Goal: Task Accomplishment & Management: Complete application form

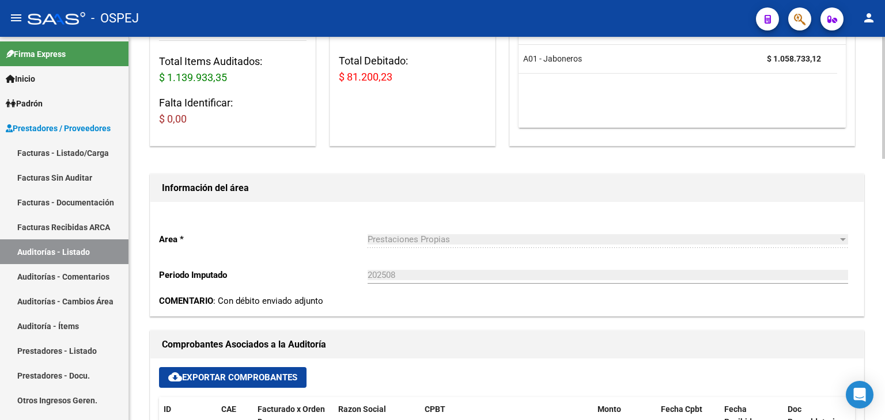
scroll to position [115, 0]
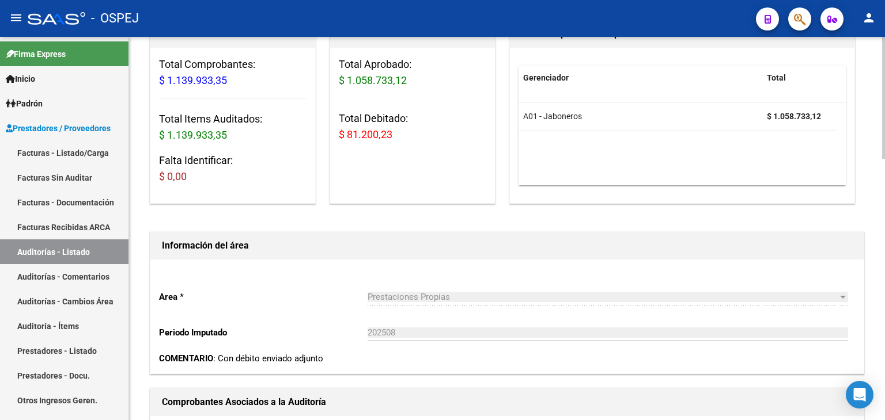
drag, startPoint x: 77, startPoint y: 246, endPoint x: 143, endPoint y: 259, distance: 67.4
click at [76, 246] on link "Auditorías - Listado" at bounding box center [64, 252] width 128 height 25
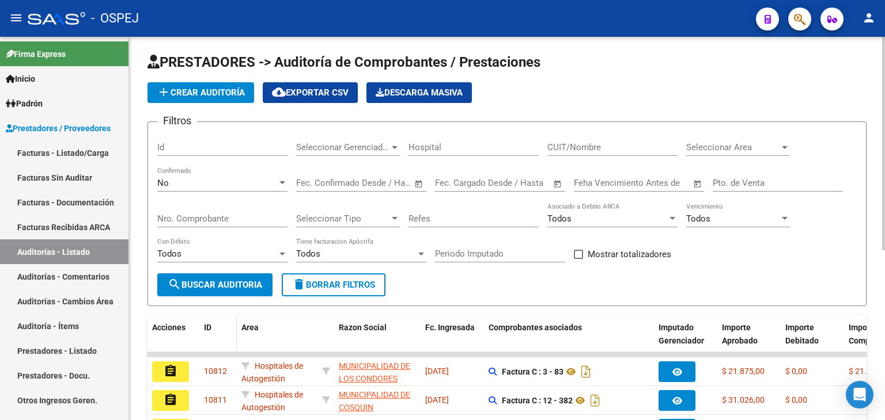
scroll to position [115, 0]
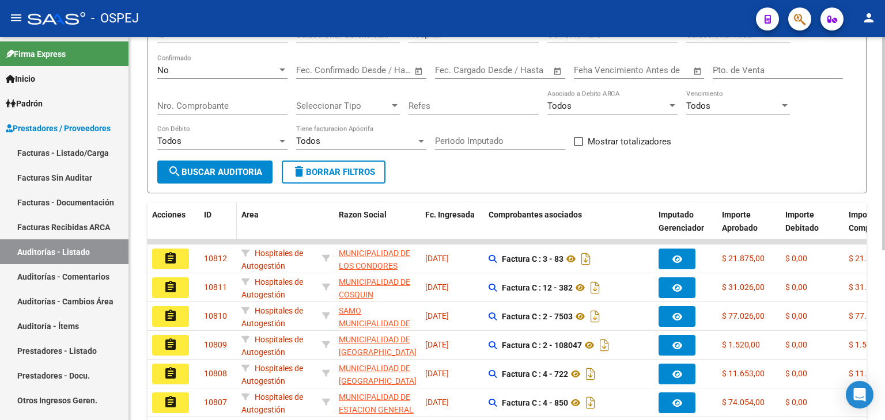
click at [208, 219] on div "ID" at bounding box center [218, 214] width 28 height 13
click at [203, 103] on input "Nro. Comprobante" at bounding box center [222, 106] width 130 height 10
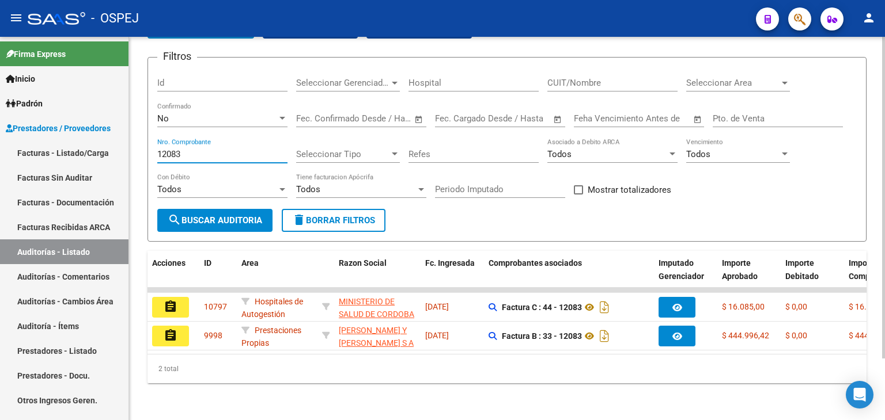
scroll to position [74, 0]
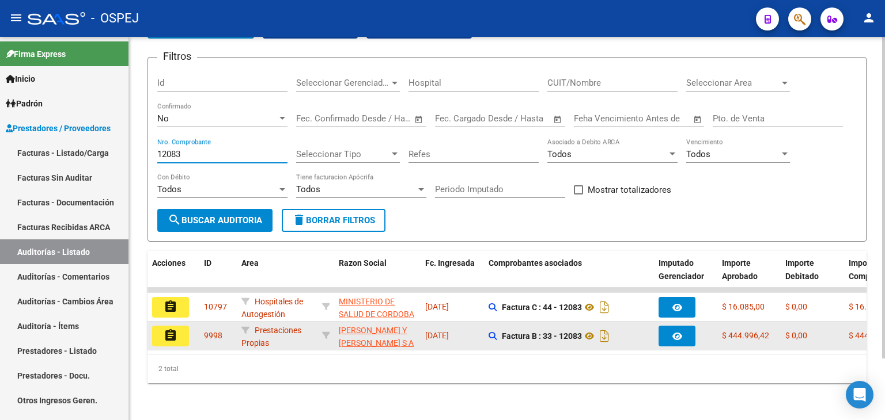
type input "12083"
click at [164, 329] on mat-icon "assignment" at bounding box center [171, 336] width 14 height 14
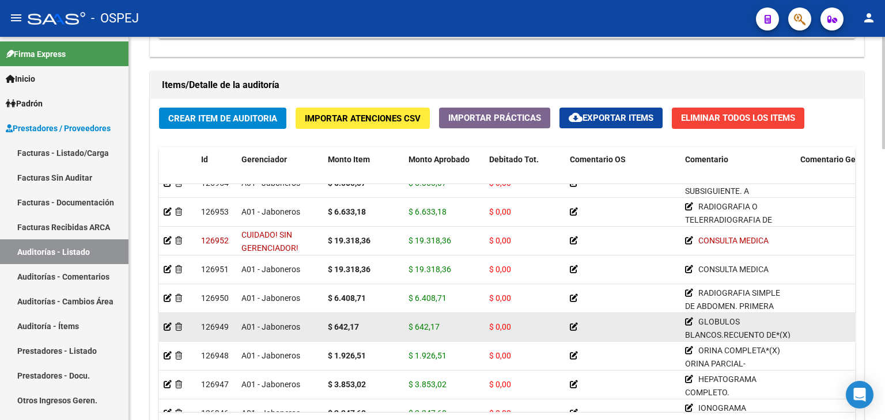
scroll to position [532, 0]
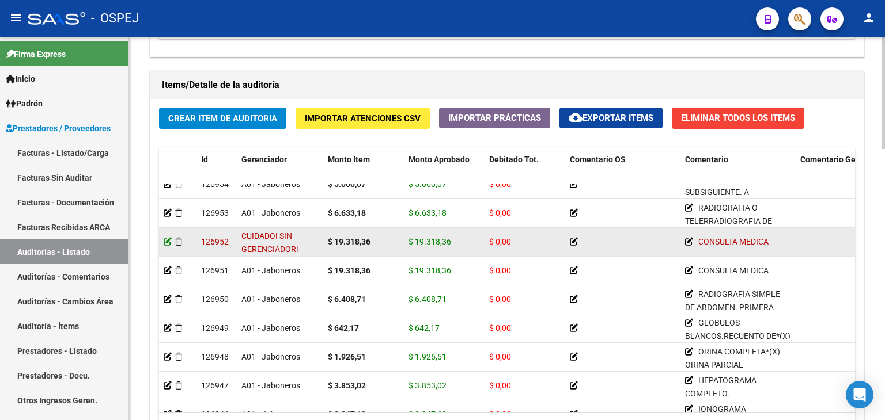
click at [168, 242] on icon at bounding box center [168, 242] width 8 height 8
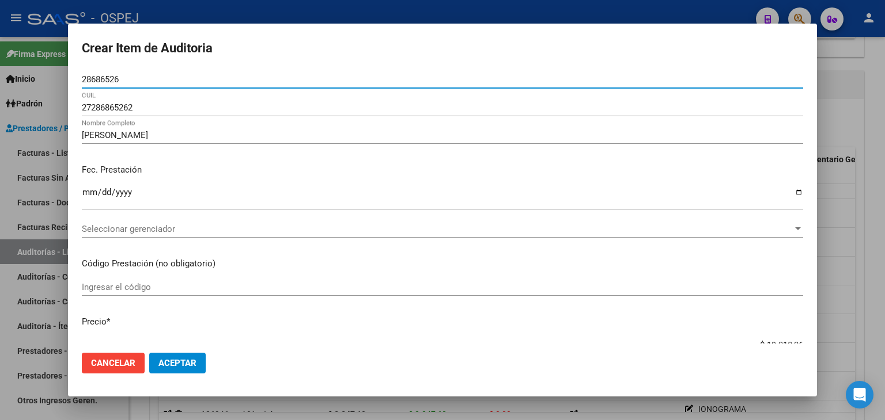
click at [337, 226] on span "Seleccionar gerenciador" at bounding box center [437, 229] width 711 height 10
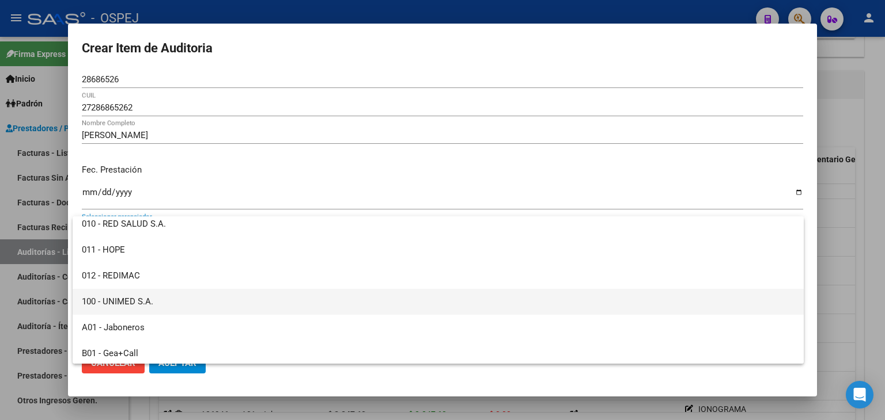
scroll to position [58, 0]
click at [293, 297] on span "A01 - Jaboneros" at bounding box center [438, 302] width 712 height 26
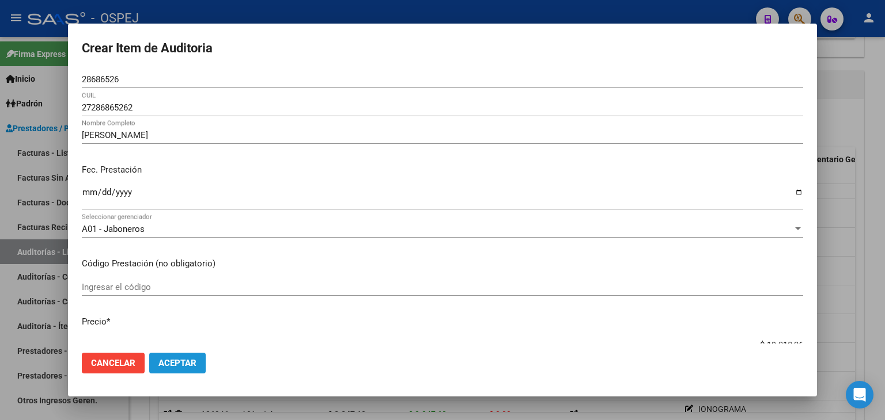
click at [193, 367] on span "Aceptar" at bounding box center [177, 363] width 38 height 10
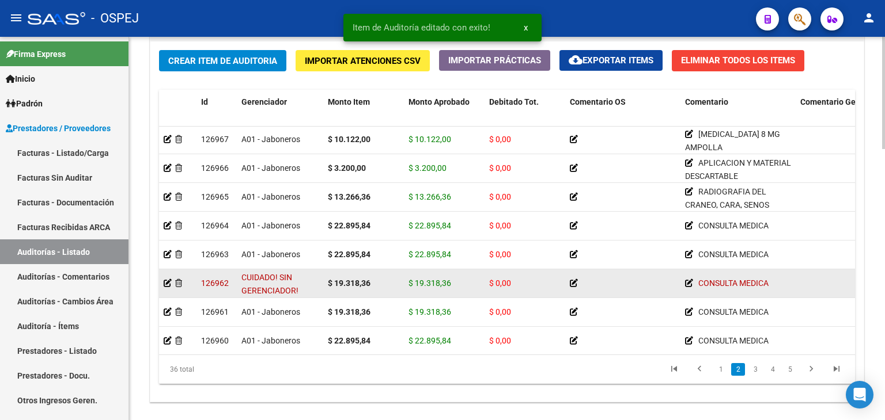
scroll to position [173, 0]
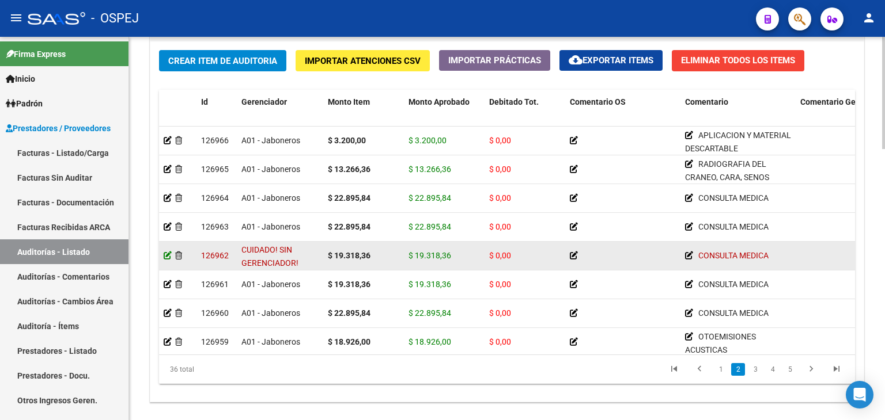
click at [167, 252] on icon at bounding box center [168, 256] width 8 height 8
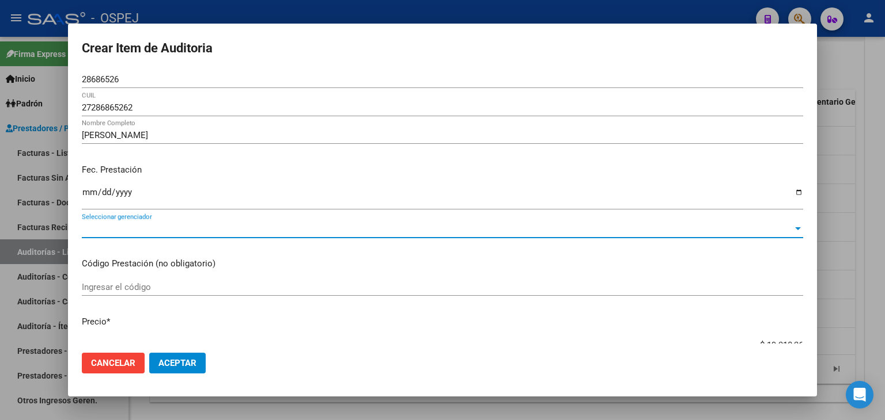
click at [505, 230] on span "Seleccionar gerenciador" at bounding box center [437, 229] width 711 height 10
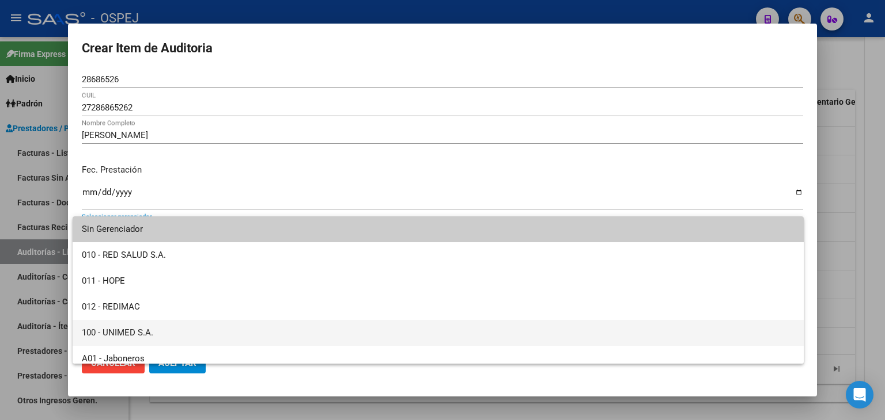
scroll to position [58, 0]
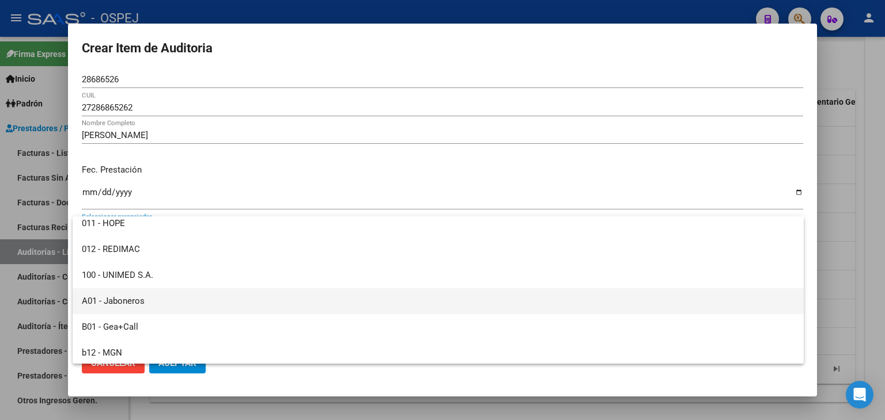
click at [344, 306] on span "A01 - Jaboneros" at bounding box center [438, 302] width 712 height 26
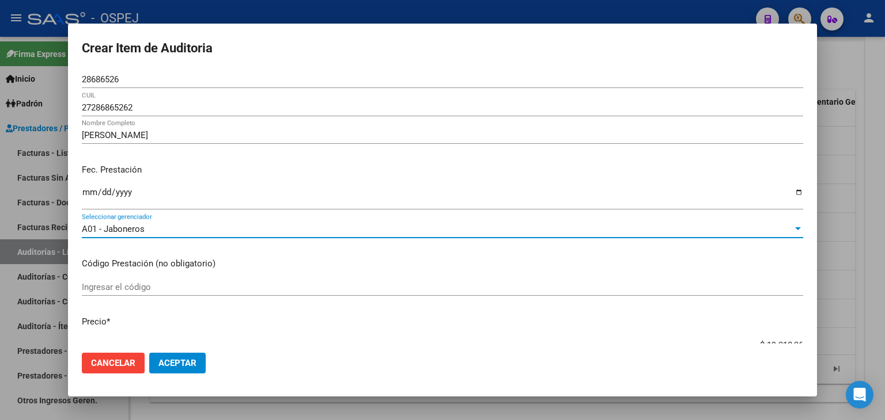
click at [182, 369] on button "Aceptar" at bounding box center [177, 363] width 56 height 21
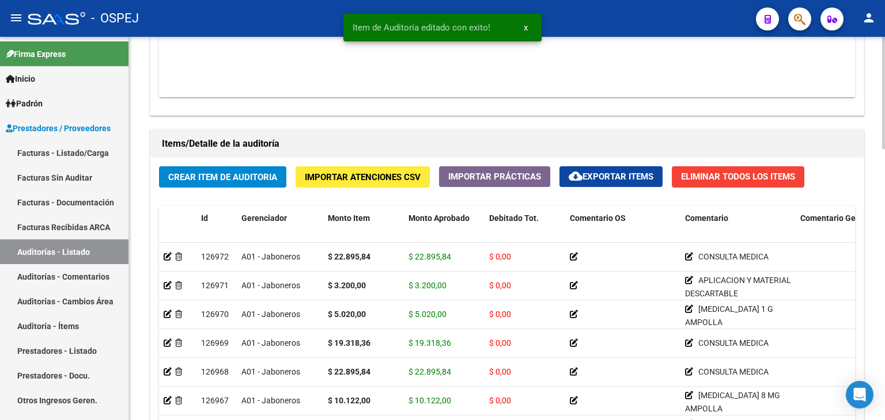
scroll to position [921, 0]
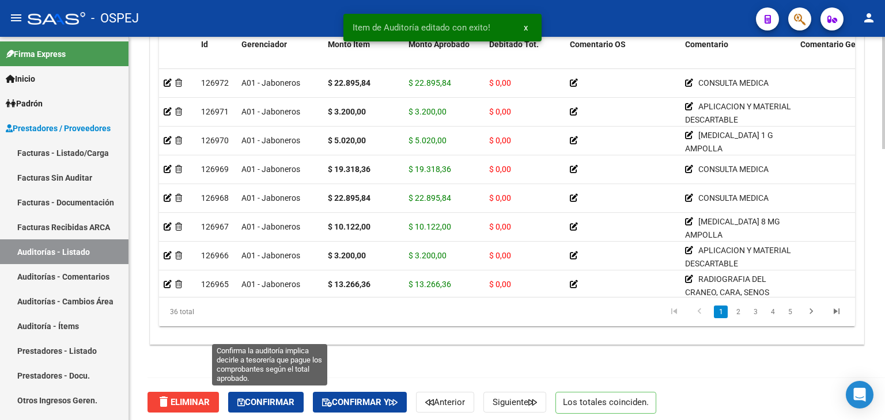
click at [266, 397] on span "Confirmar" at bounding box center [265, 402] width 57 height 10
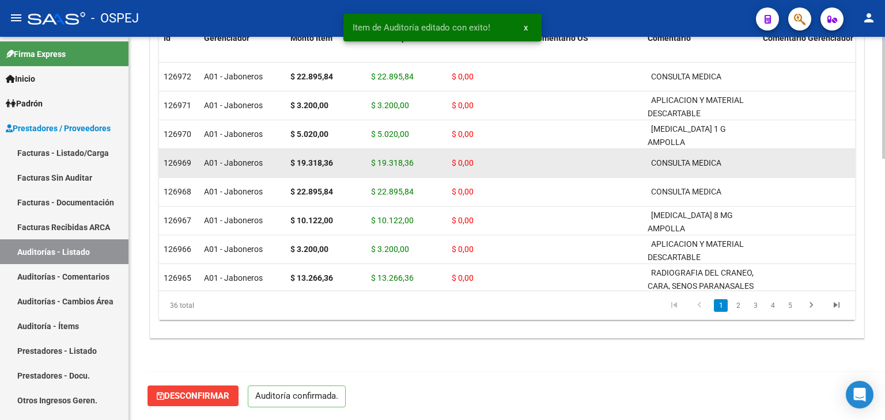
scroll to position [818, 0]
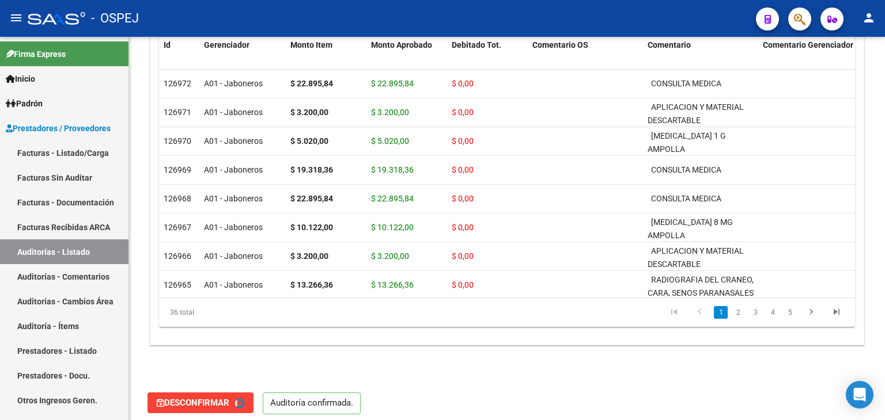
type input "202509"
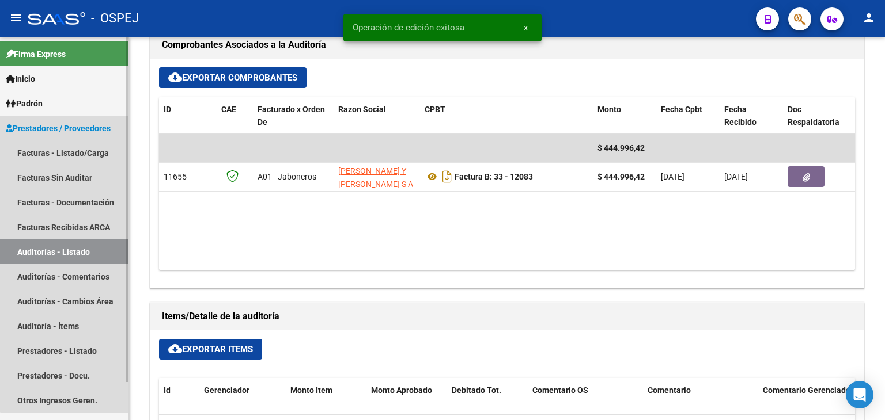
click at [103, 257] on link "Auditorías - Listado" at bounding box center [64, 252] width 128 height 25
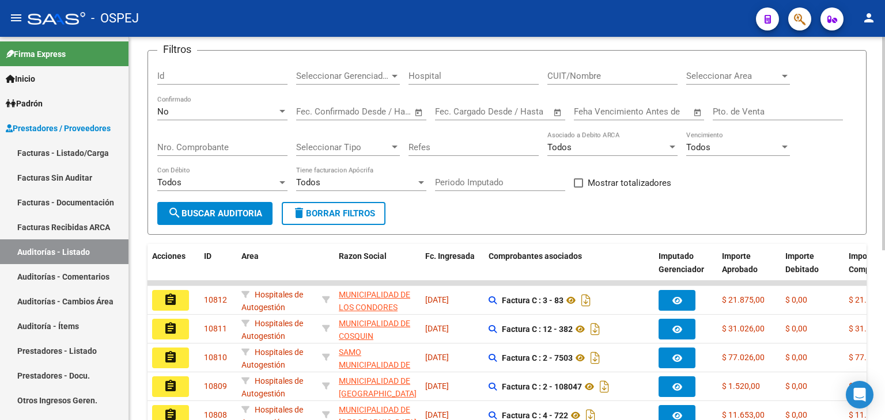
scroll to position [16, 0]
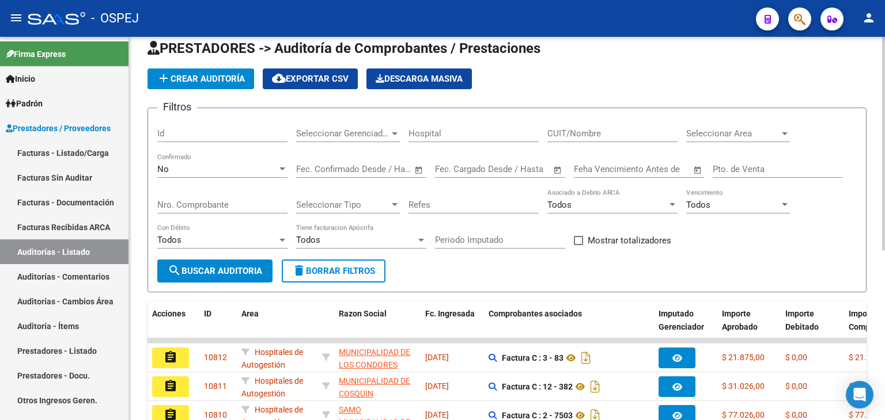
click at [217, 205] on input "Nro. Comprobante" at bounding box center [222, 205] width 130 height 10
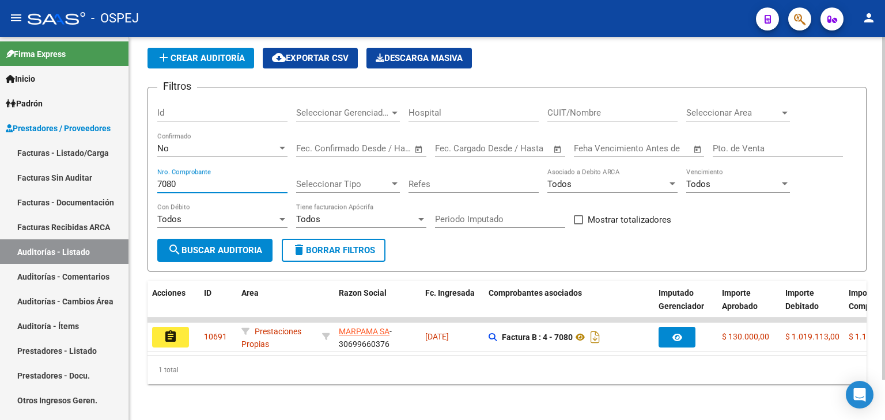
scroll to position [45, 0]
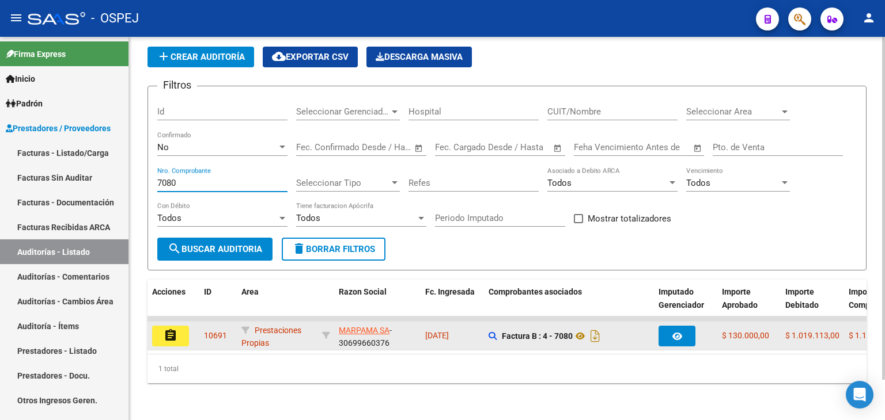
type input "7080"
click at [177, 326] on button "assignment" at bounding box center [170, 336] width 37 height 21
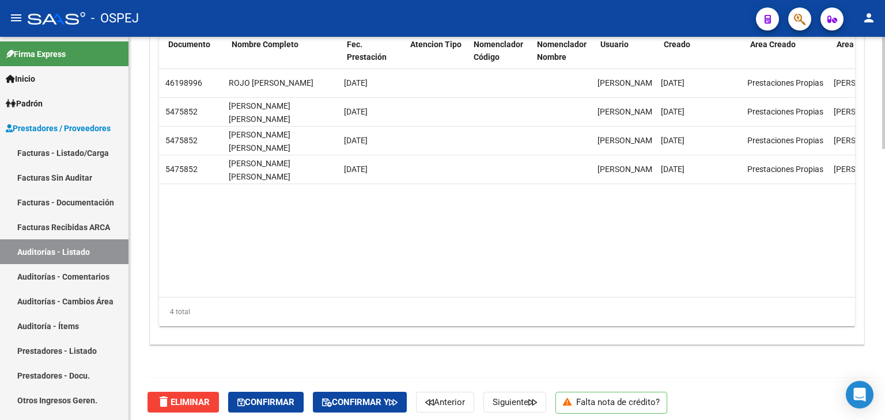
scroll to position [0, 951]
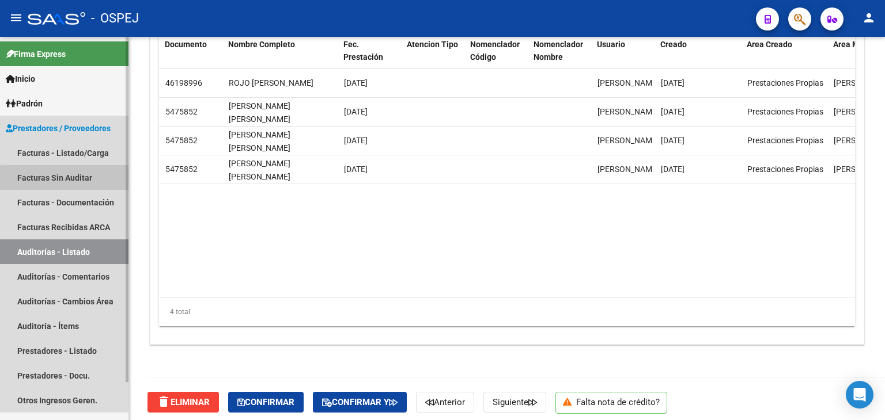
click at [92, 181] on link "Facturas Sin Auditar" at bounding box center [64, 177] width 128 height 25
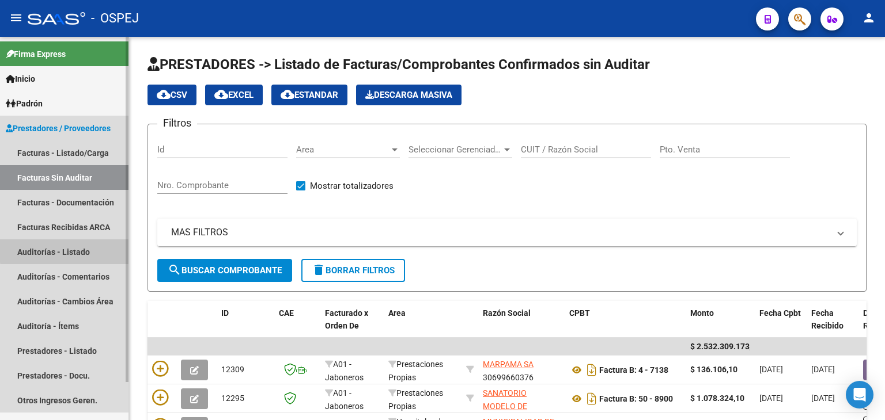
click at [66, 251] on link "Auditorías - Listado" at bounding box center [64, 252] width 128 height 25
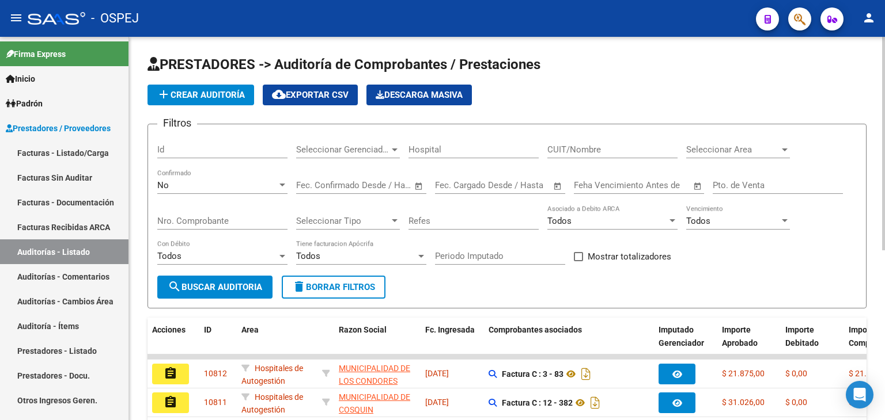
click at [222, 222] on input "Nro. Comprobante" at bounding box center [222, 221] width 130 height 10
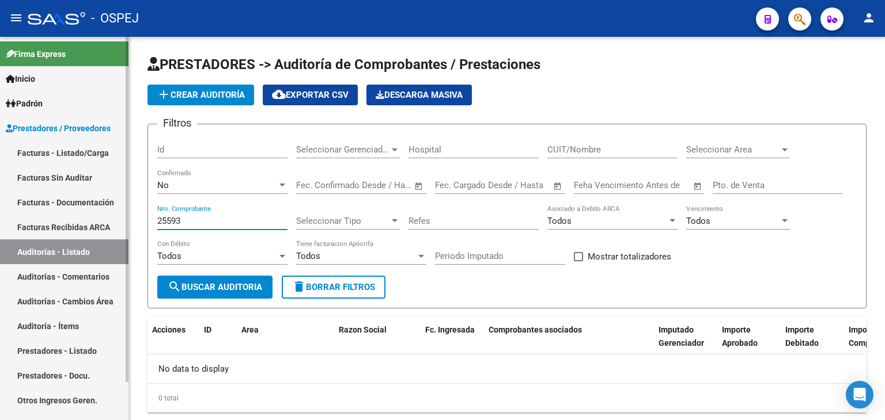
drag, startPoint x: 199, startPoint y: 222, endPoint x: 116, endPoint y: 215, distance: 83.8
click at [116, 215] on mat-sidenav-container "Firma Express Inicio Calendario SSS Instructivos Contacto OS Padrón Afiliados E…" at bounding box center [442, 229] width 885 height 384
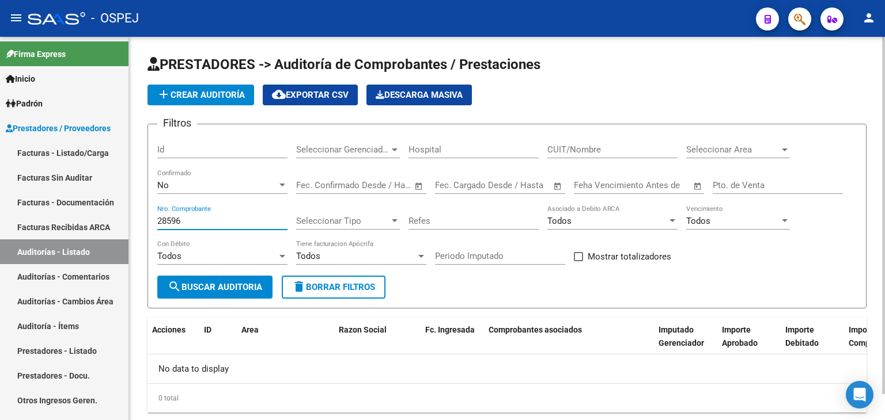
type input "28596"
click at [177, 183] on div "No" at bounding box center [217, 185] width 120 height 10
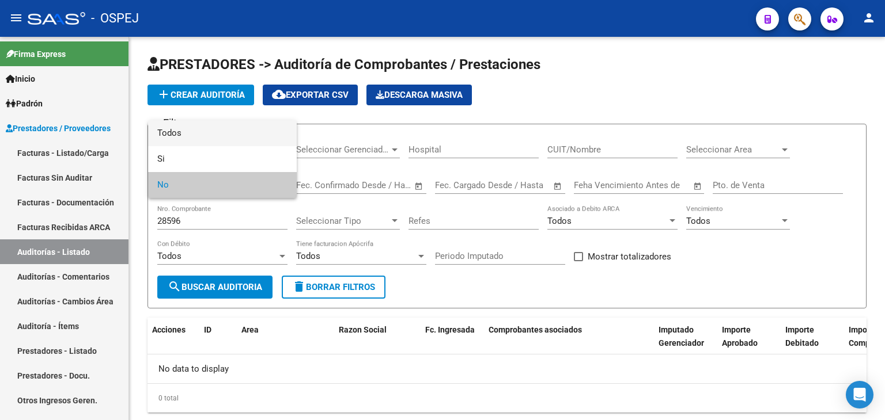
click at [172, 139] on span "Todos" at bounding box center [222, 133] width 130 height 26
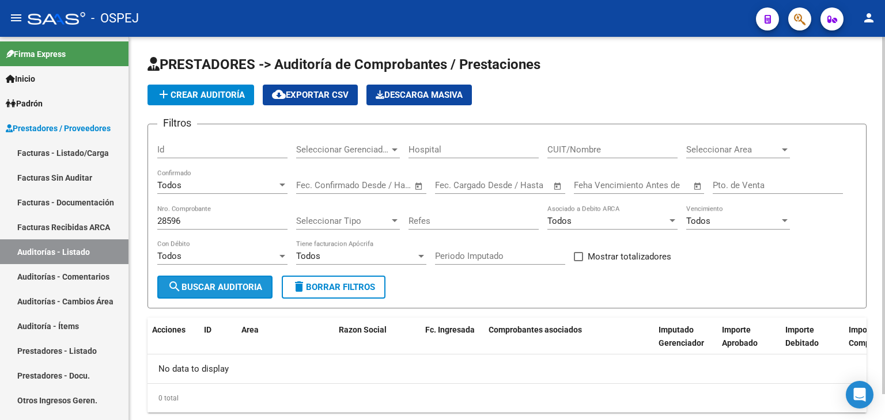
click at [179, 287] on mat-icon "search" at bounding box center [175, 287] width 14 height 14
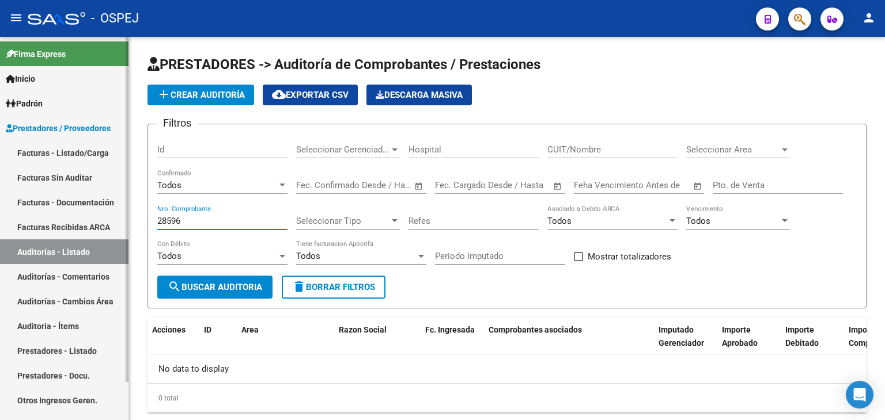
drag, startPoint x: 188, startPoint y: 223, endPoint x: 96, endPoint y: 221, distance: 92.2
click at [104, 220] on mat-sidenav-container "Firma Express Inicio Calendario SSS Instructivos Contacto OS Padrón Afiliados E…" at bounding box center [442, 229] width 885 height 384
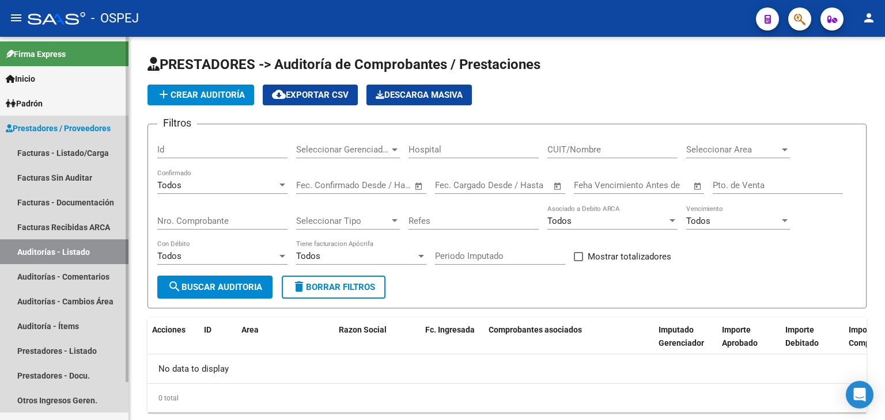
click at [106, 252] on link "Auditorías - Listado" at bounding box center [64, 252] width 128 height 25
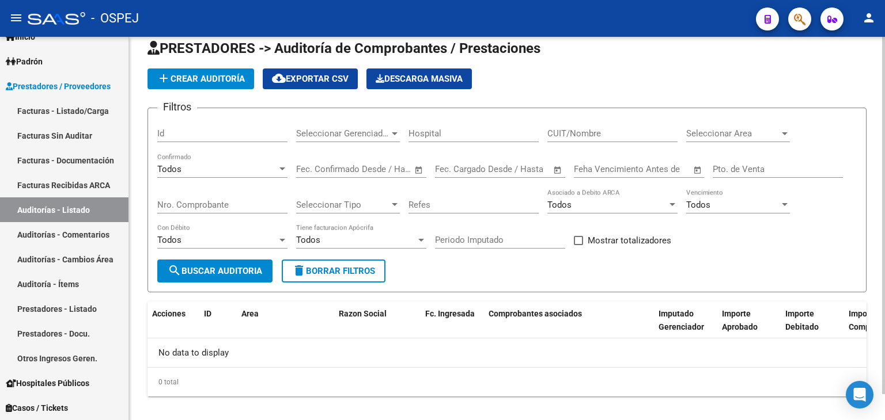
scroll to position [28, 0]
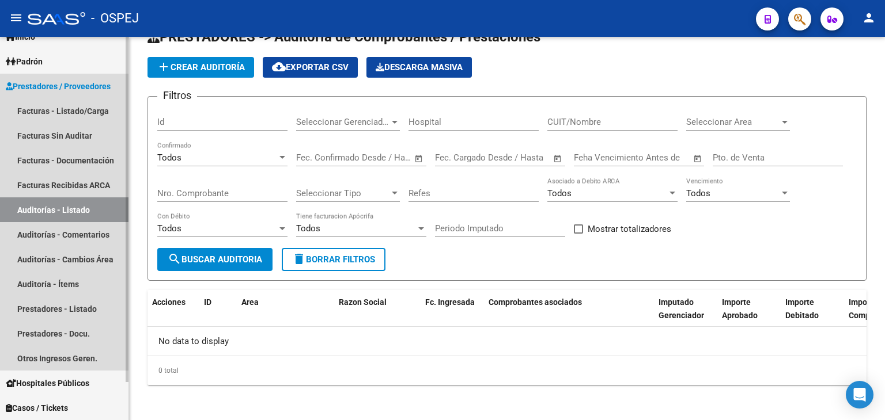
click at [87, 208] on link "Auditorías - Listado" at bounding box center [64, 210] width 128 height 25
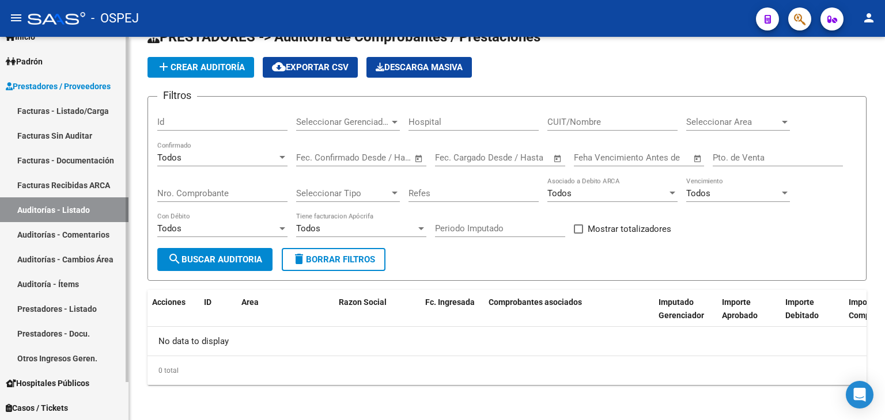
click at [74, 210] on link "Auditorías - Listado" at bounding box center [64, 210] width 128 height 25
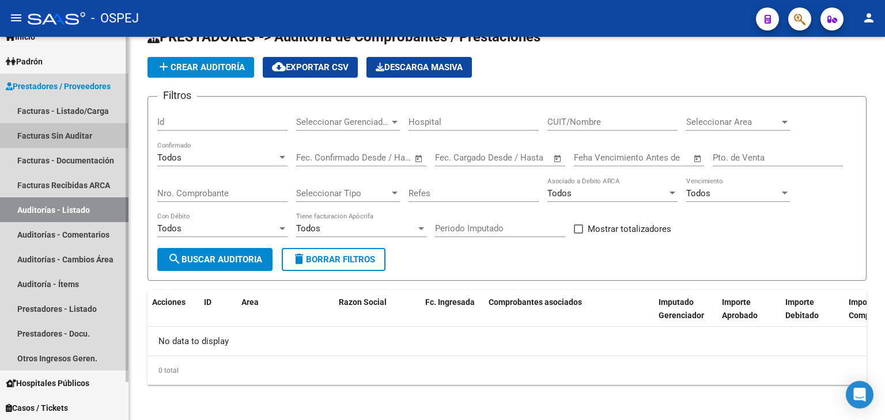
click at [48, 136] on link "Facturas Sin Auditar" at bounding box center [64, 135] width 128 height 25
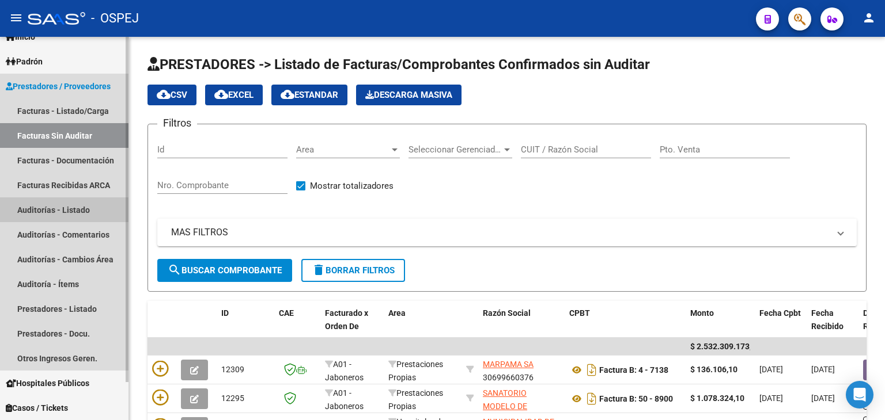
click at [48, 206] on link "Auditorías - Listado" at bounding box center [64, 210] width 128 height 25
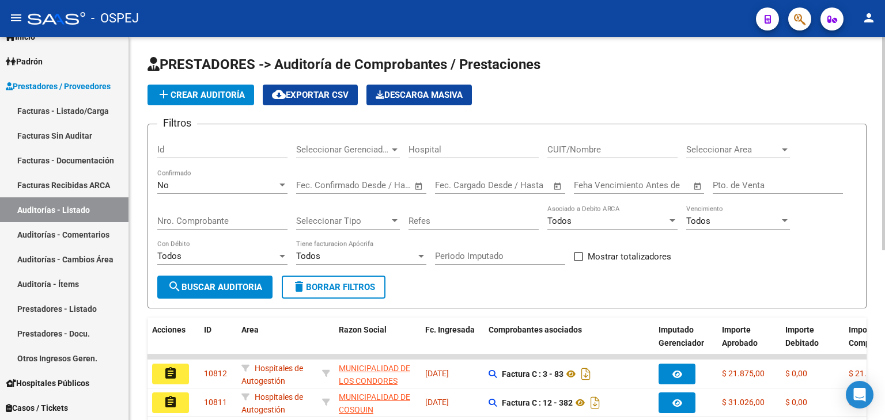
click at [738, 150] on span "Seleccionar Area" at bounding box center [732, 150] width 93 height 10
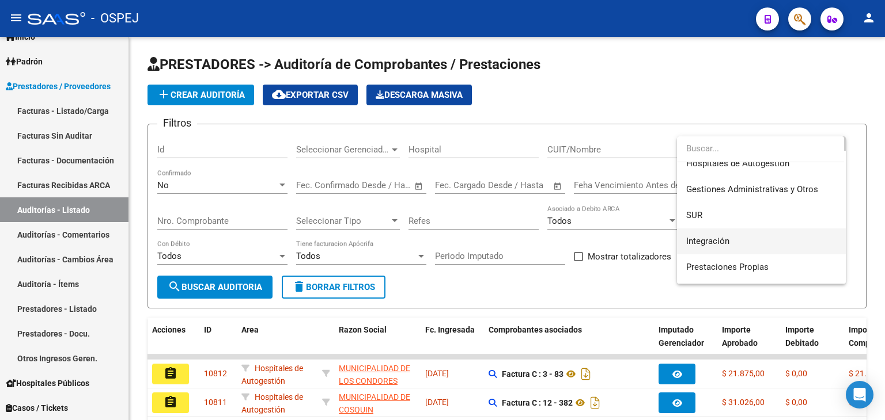
scroll to position [58, 0]
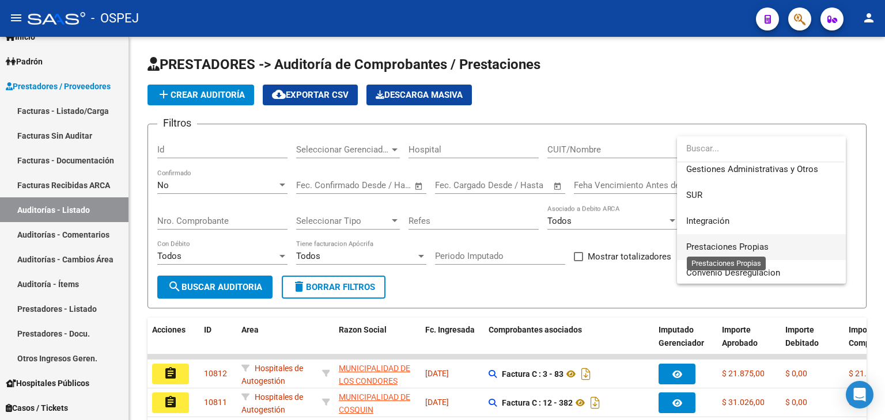
click at [719, 244] on span "Prestaciones Propias" at bounding box center [727, 247] width 82 height 10
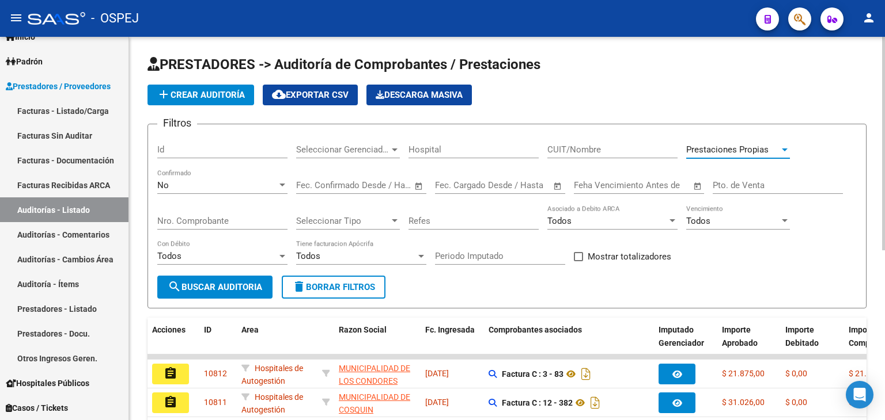
click at [263, 293] on button "search Buscar Auditoria" at bounding box center [214, 287] width 115 height 23
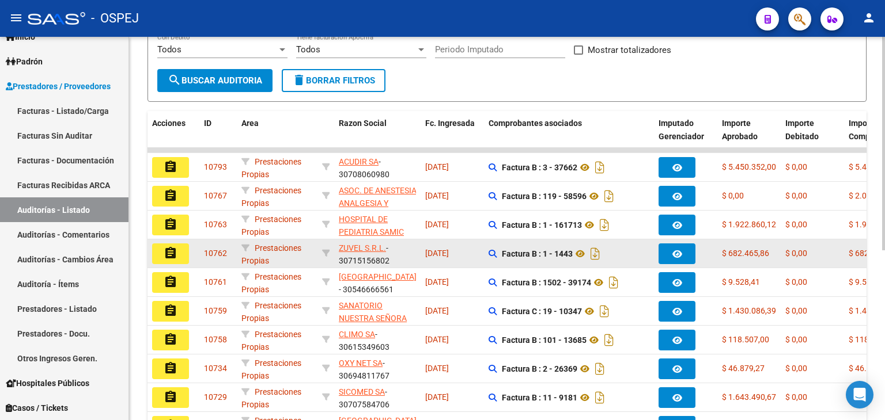
scroll to position [230, 0]
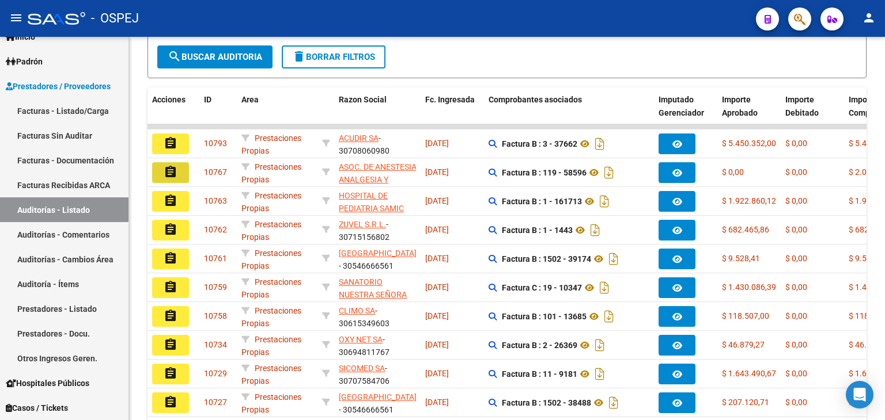
click at [174, 169] on mat-icon "assignment" at bounding box center [171, 172] width 14 height 14
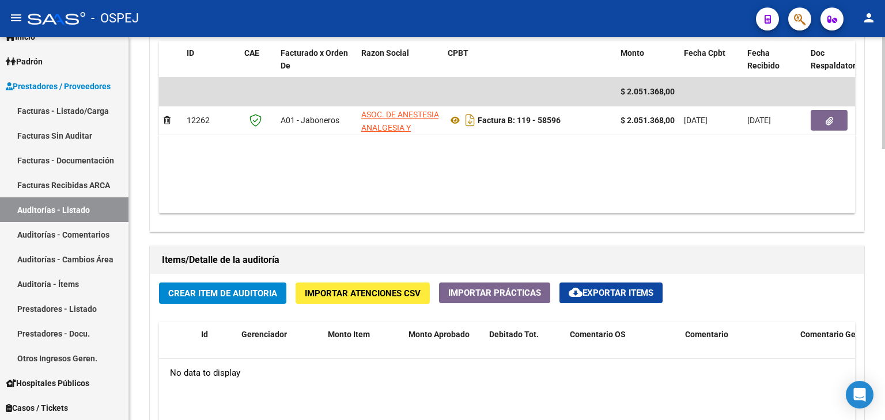
scroll to position [633, 0]
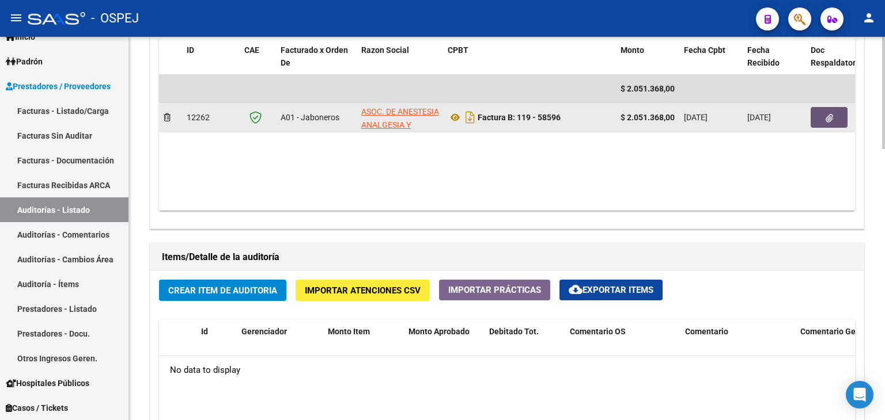
click at [829, 109] on button "button" at bounding box center [828, 117] width 37 height 21
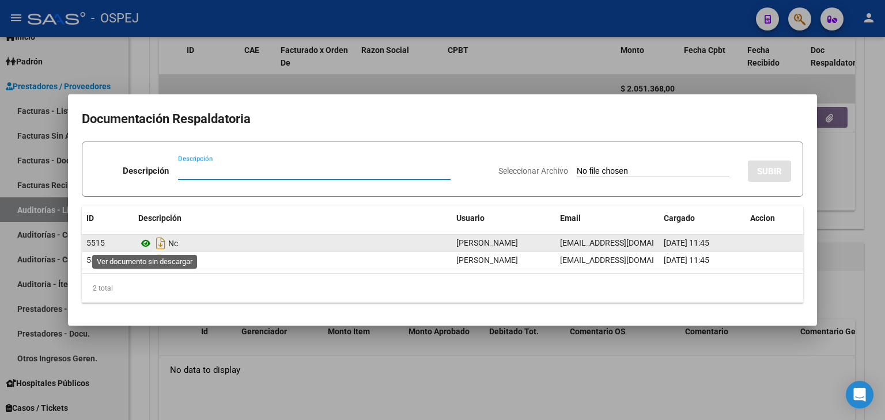
click at [143, 246] on icon at bounding box center [145, 244] width 15 height 14
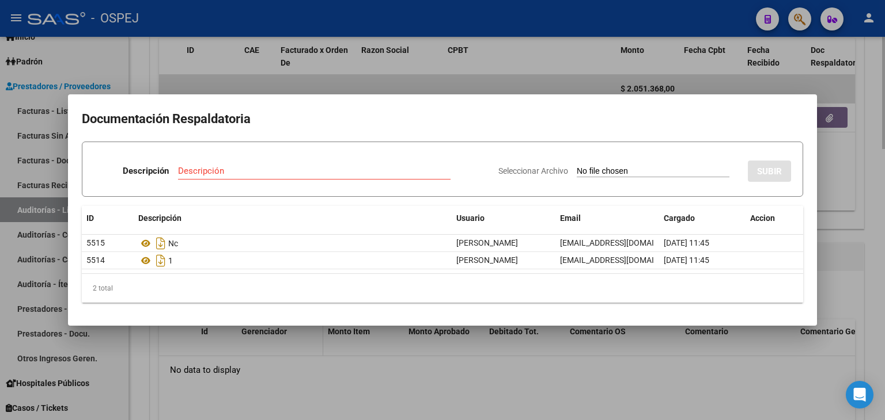
click at [305, 354] on div at bounding box center [442, 210] width 885 height 420
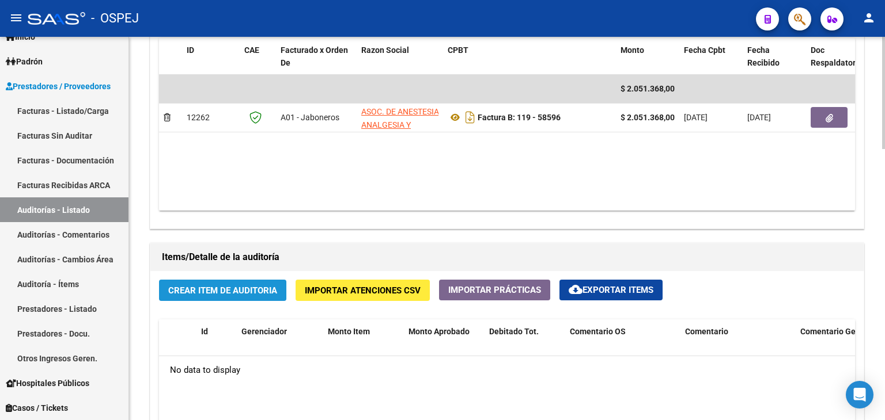
click at [226, 294] on span "Crear Item de Auditoria" at bounding box center [222, 291] width 109 height 10
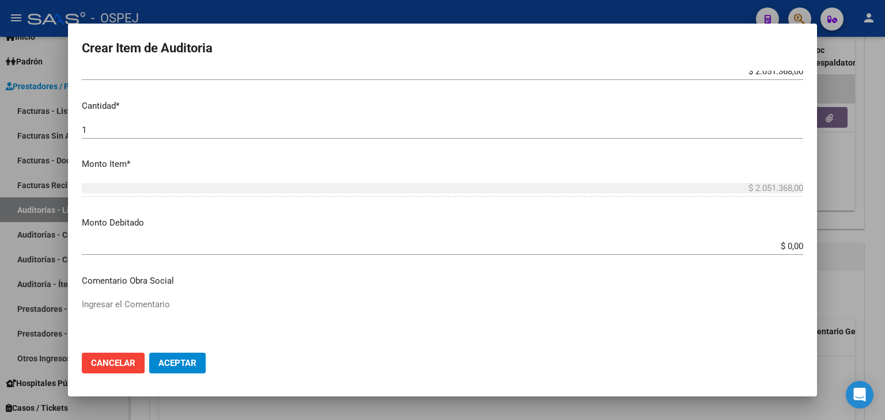
scroll to position [346, 0]
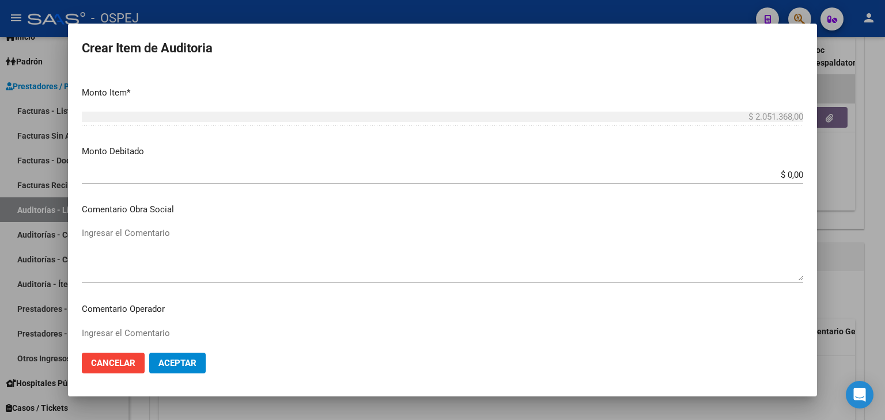
click at [791, 173] on input "$ 0,00" at bounding box center [442, 175] width 721 height 10
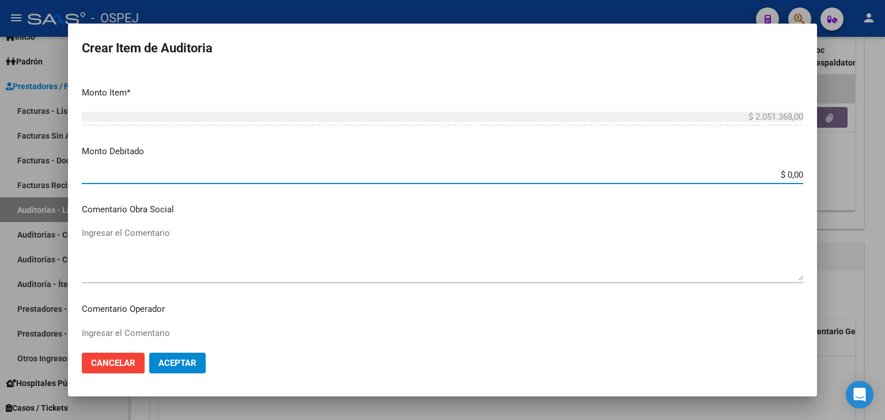
click at [794, 175] on input "$ 0,00" at bounding box center [442, 175] width 721 height 10
type input "$ 318.416,00"
click at [196, 367] on button "Aceptar" at bounding box center [177, 363] width 56 height 21
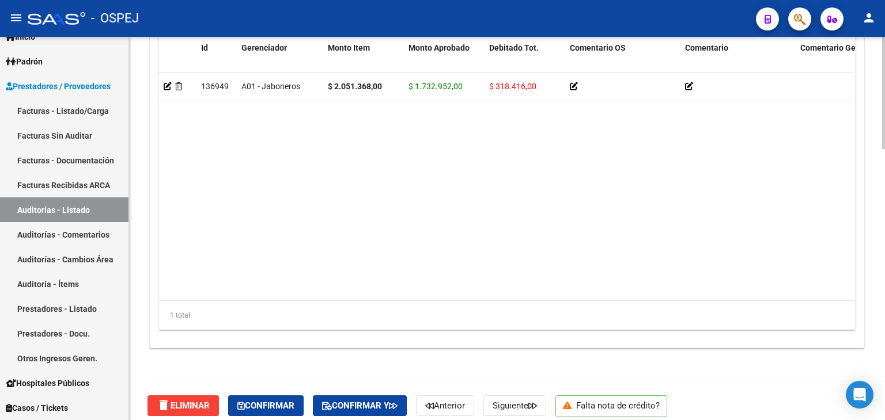
scroll to position [926, 0]
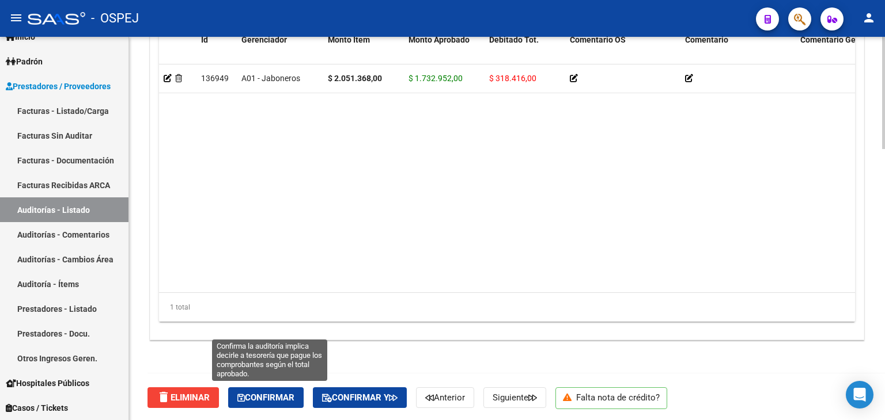
click at [268, 399] on span "Confirmar" at bounding box center [265, 398] width 57 height 10
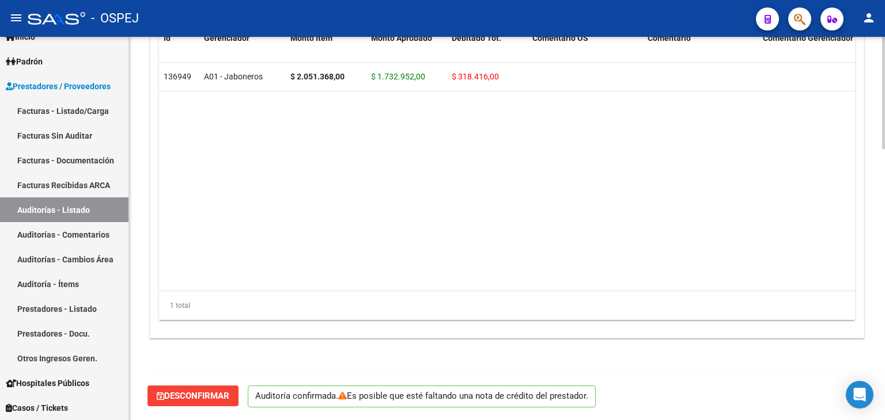
scroll to position [824, 0]
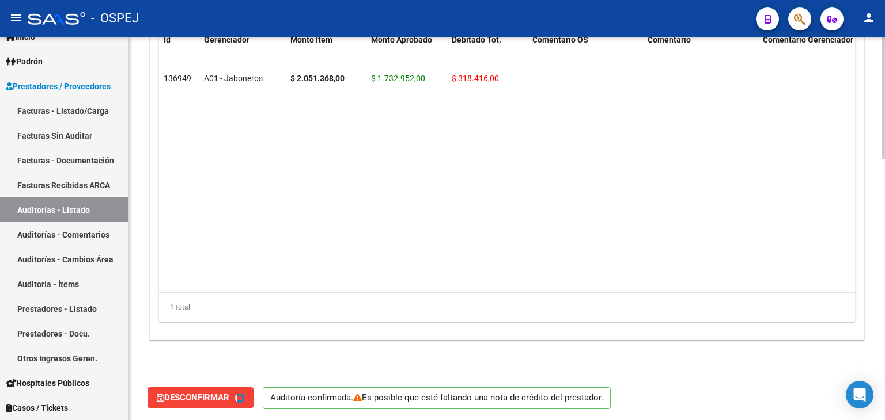
type input "202509"
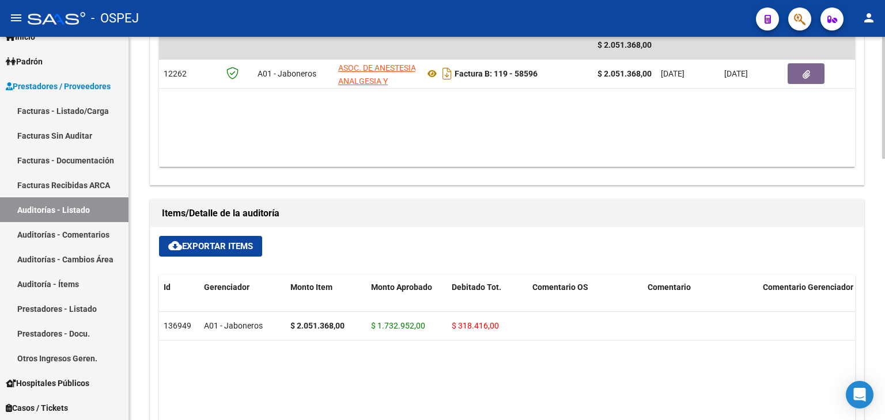
scroll to position [536, 0]
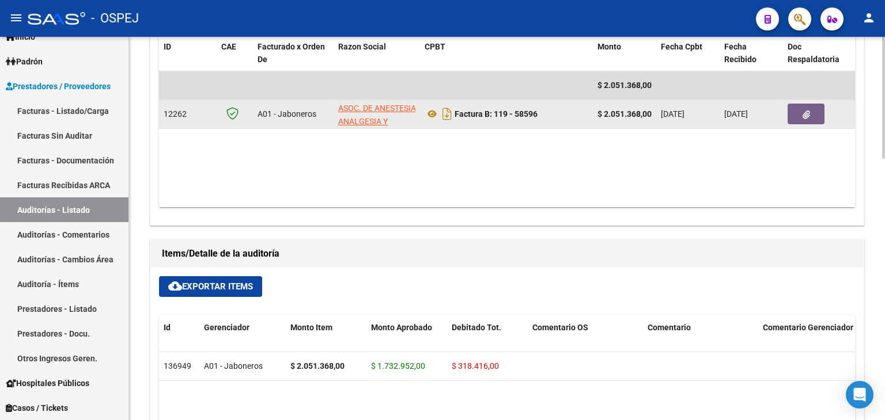
drag, startPoint x: 517, startPoint y: 113, endPoint x: 539, endPoint y: 113, distance: 22.5
click at [539, 113] on div "Factura B: 119 - 58596" at bounding box center [506, 114] width 164 height 18
copy strong "58596"
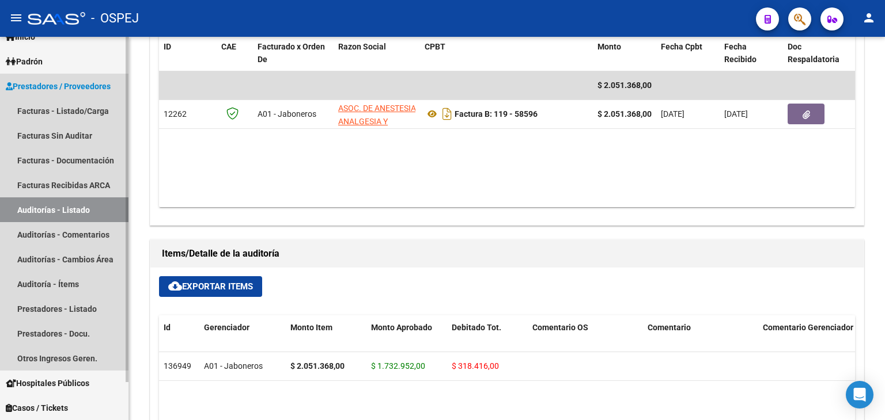
click at [73, 206] on link "Auditorías - Listado" at bounding box center [64, 210] width 128 height 25
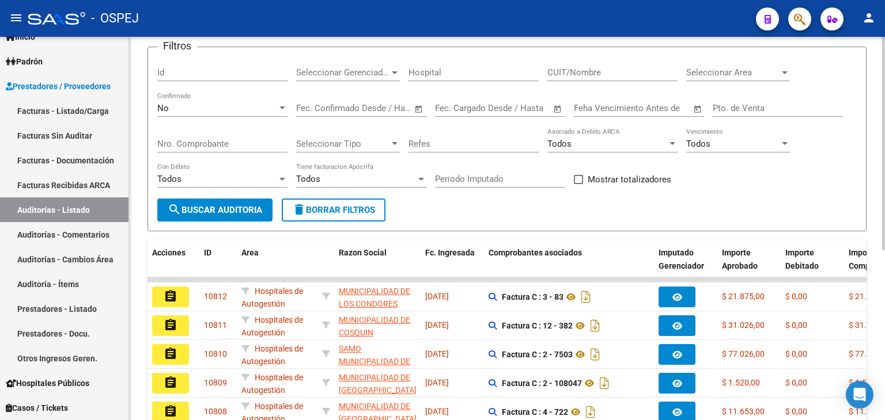
scroll to position [16, 0]
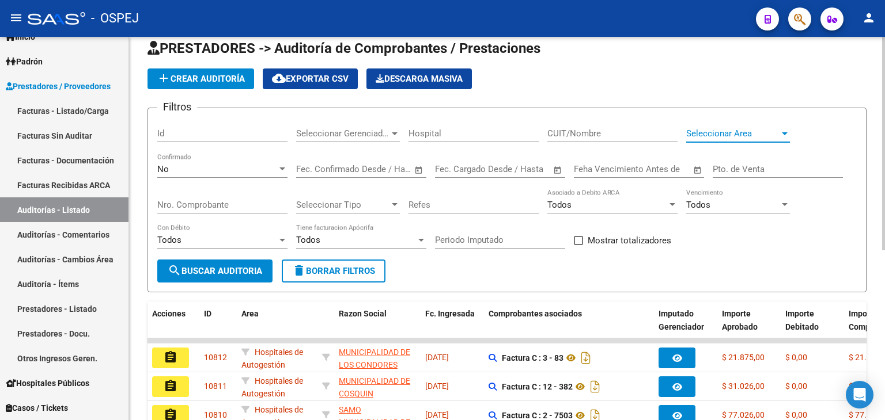
click at [739, 131] on span "Seleccionar Area" at bounding box center [732, 133] width 93 height 10
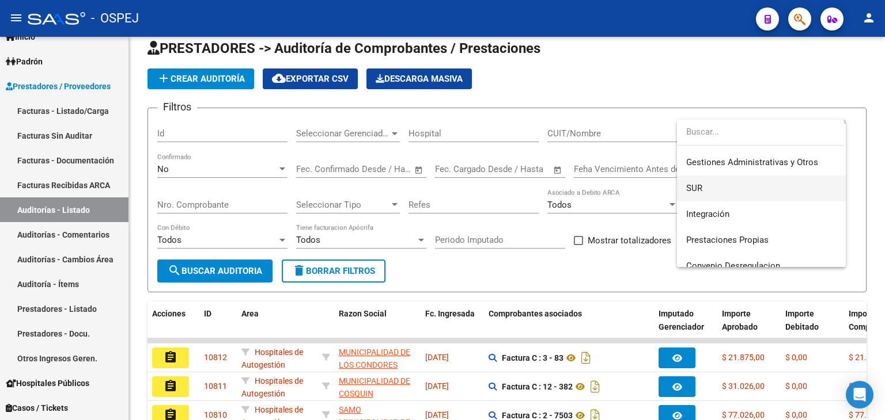
scroll to position [115, 0]
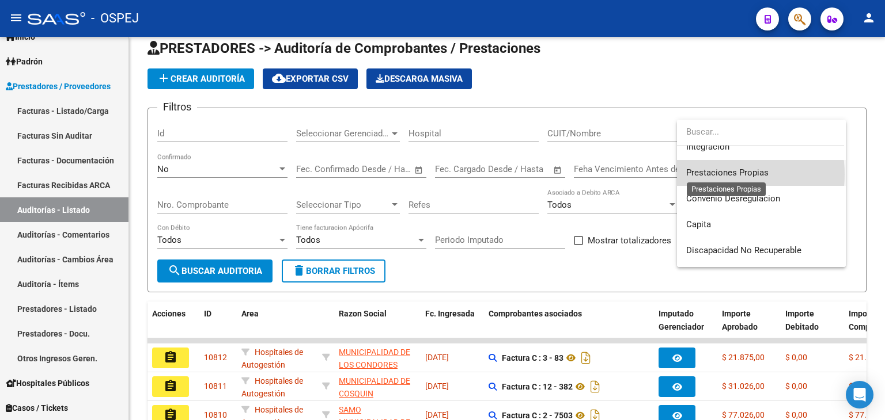
click at [716, 174] on span "Prestaciones Propias" at bounding box center [727, 173] width 82 height 10
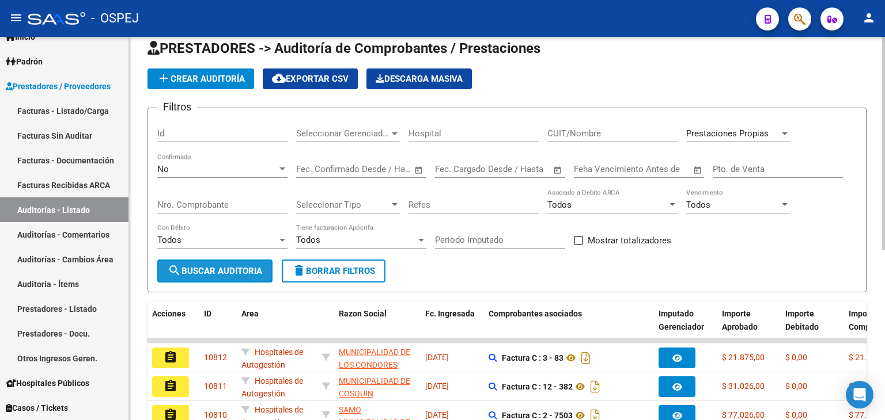
click at [247, 272] on span "search Buscar Auditoria" at bounding box center [215, 271] width 94 height 10
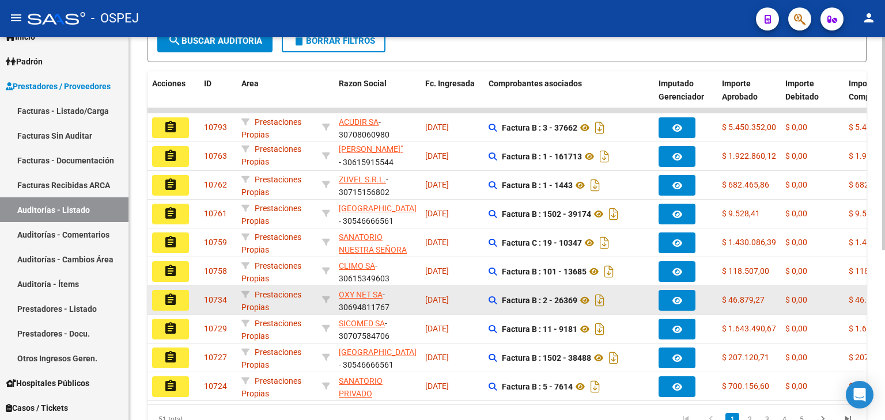
scroll to position [304, 0]
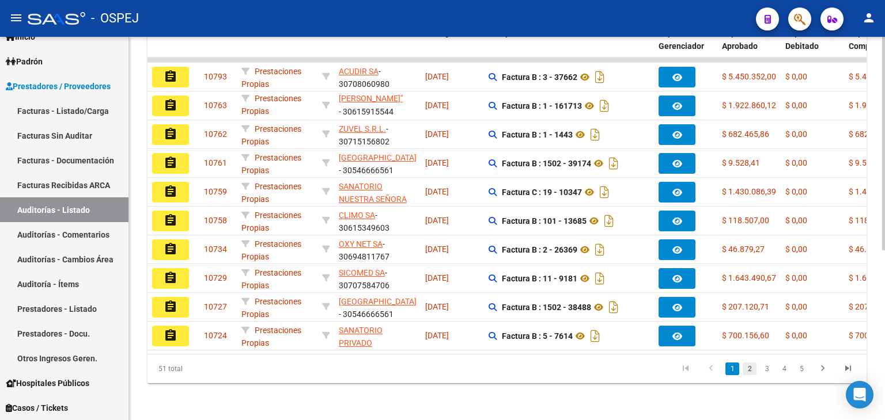
click at [749, 371] on link "2" at bounding box center [749, 369] width 14 height 13
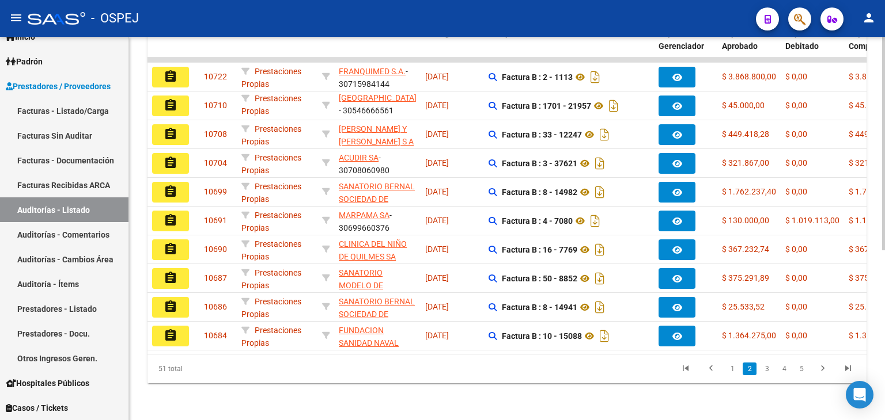
scroll to position [0, 0]
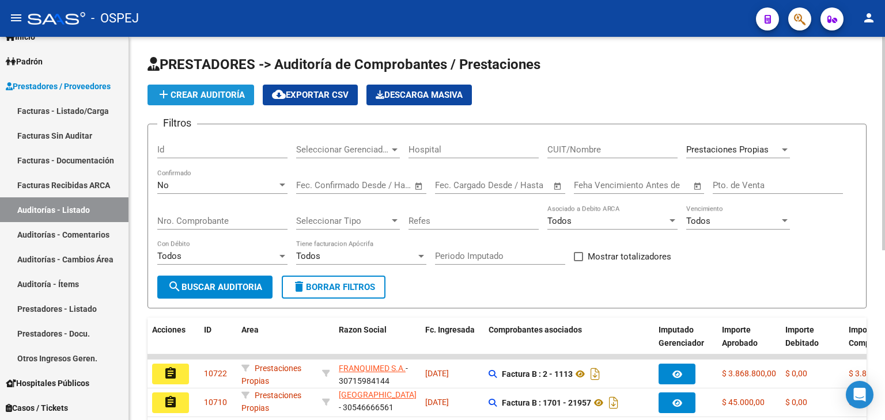
click at [205, 98] on span "add Crear Auditoría" at bounding box center [201, 95] width 88 height 10
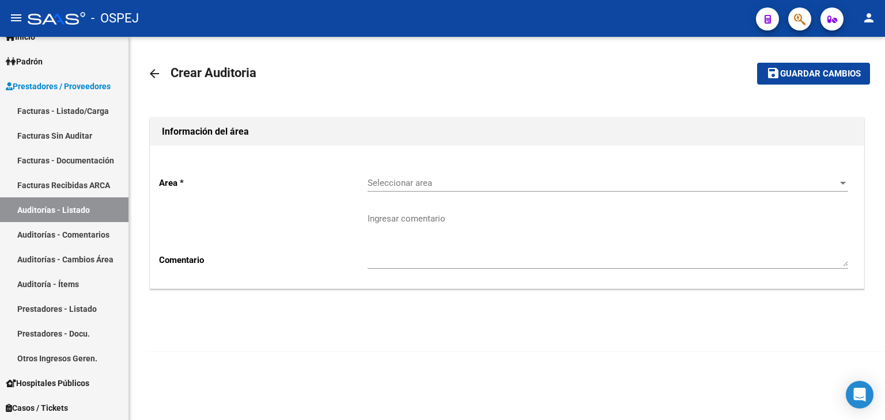
click at [510, 184] on span "Seleccionar area" at bounding box center [602, 183] width 470 height 10
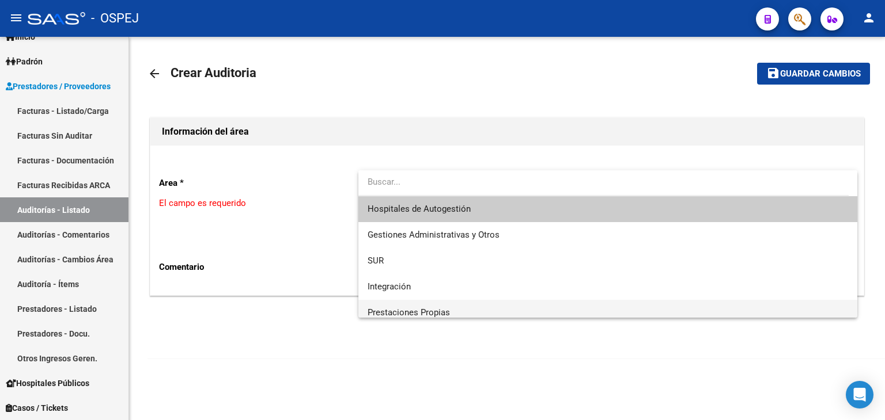
click at [451, 308] on span "Prestaciones Propias" at bounding box center [607, 313] width 480 height 26
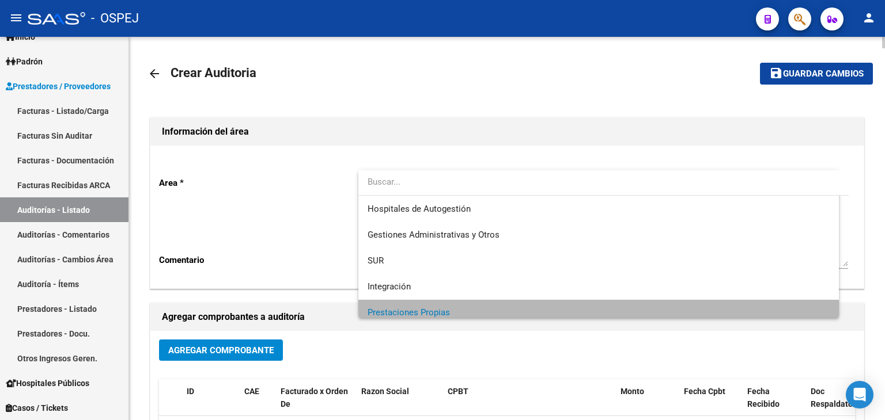
scroll to position [7, 0]
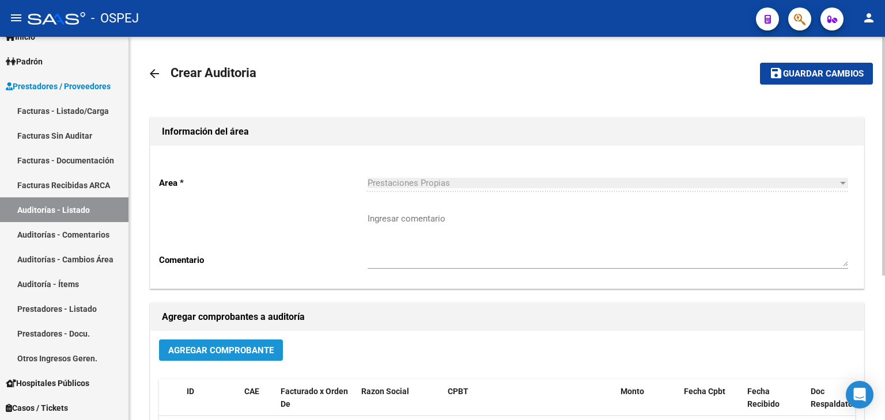
click at [267, 353] on span "Agregar Comprobante" at bounding box center [220, 351] width 105 height 10
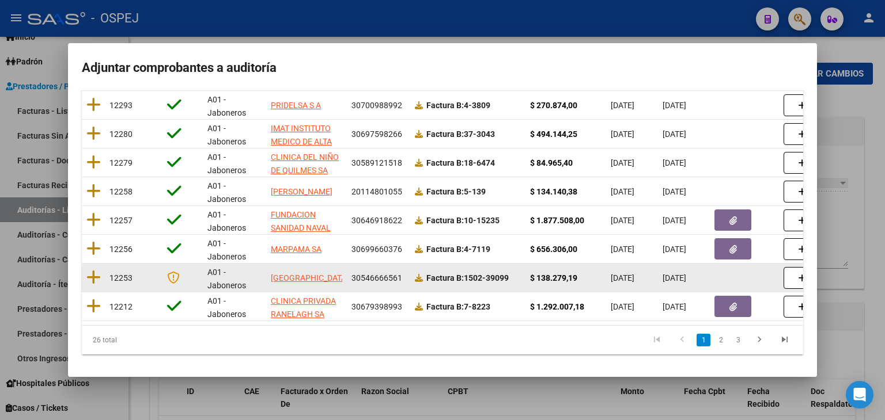
scroll to position [229, 0]
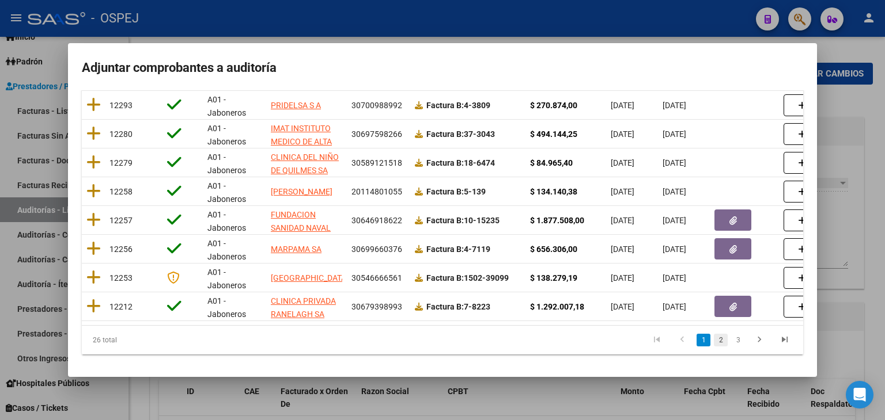
click at [714, 340] on link "2" at bounding box center [721, 340] width 14 height 13
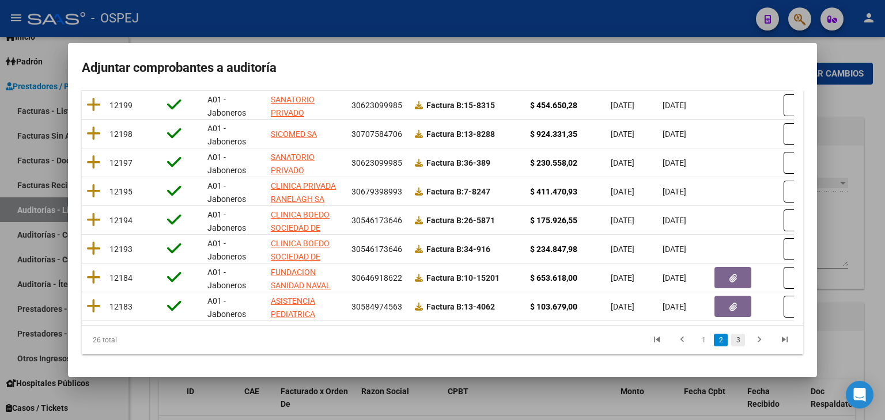
click at [733, 343] on link "3" at bounding box center [738, 340] width 14 height 13
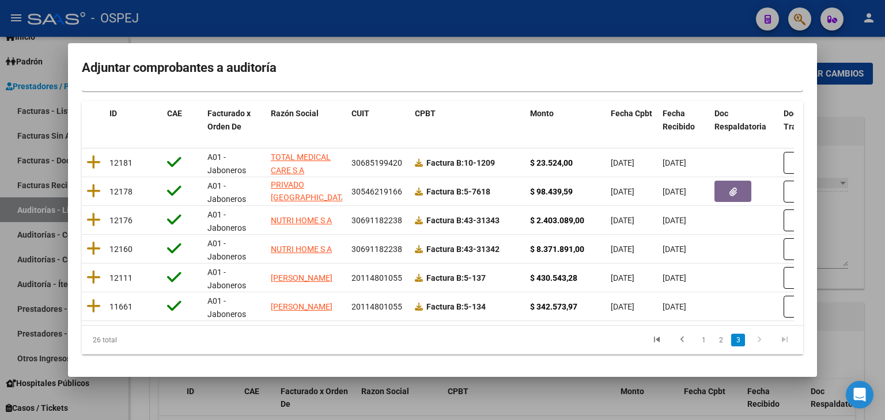
click at [424, 22] on div at bounding box center [442, 210] width 885 height 420
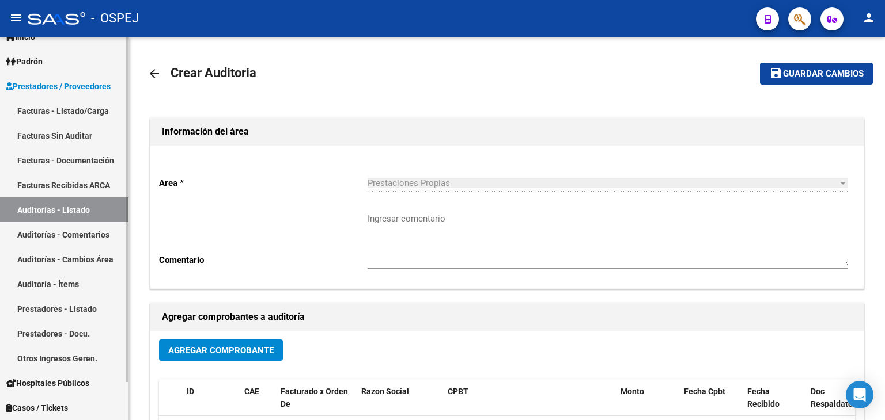
click at [83, 211] on link "Auditorías - Listado" at bounding box center [64, 210] width 128 height 25
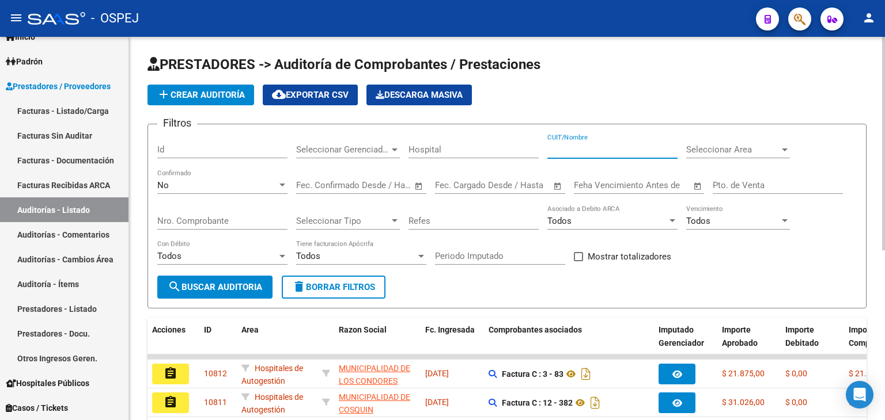
click at [578, 146] on input "CUIT/Nombre" at bounding box center [612, 150] width 130 height 10
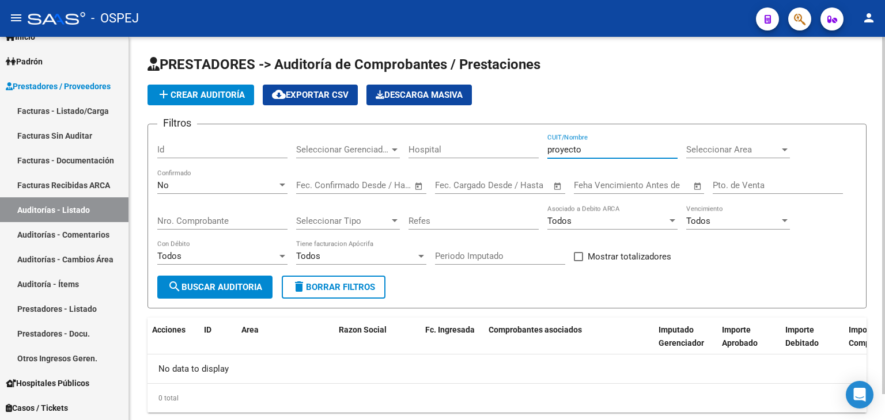
type input "proyecto"
click at [189, 187] on div "No" at bounding box center [217, 185] width 120 height 10
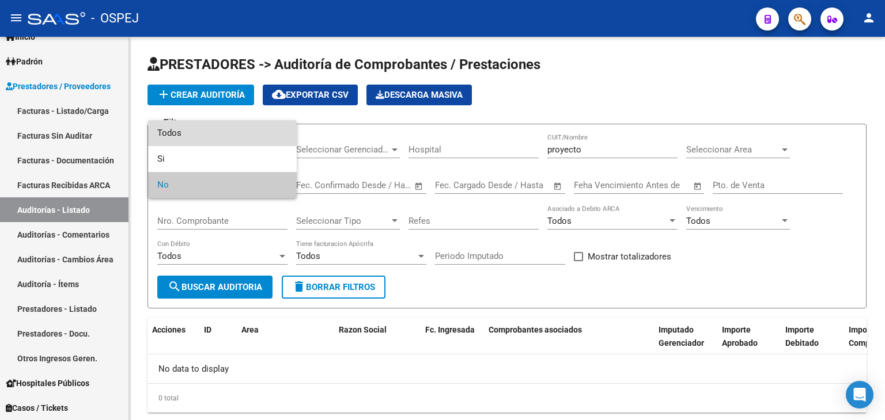
click at [180, 134] on span "Todos" at bounding box center [222, 133] width 130 height 26
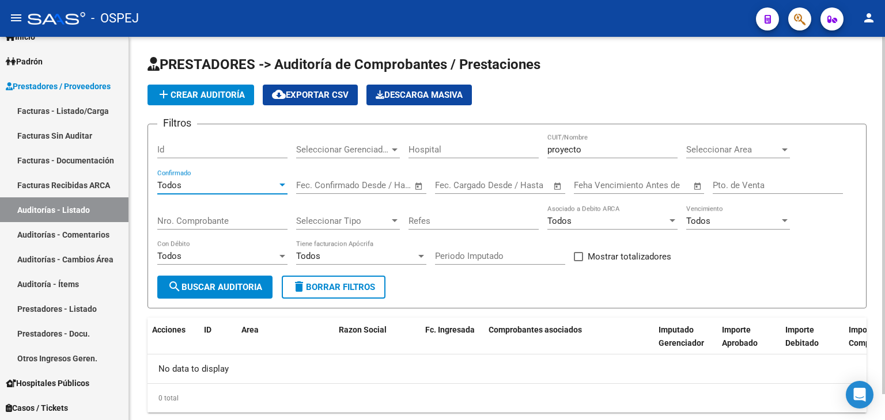
click at [210, 288] on span "search Buscar Auditoria" at bounding box center [215, 287] width 94 height 10
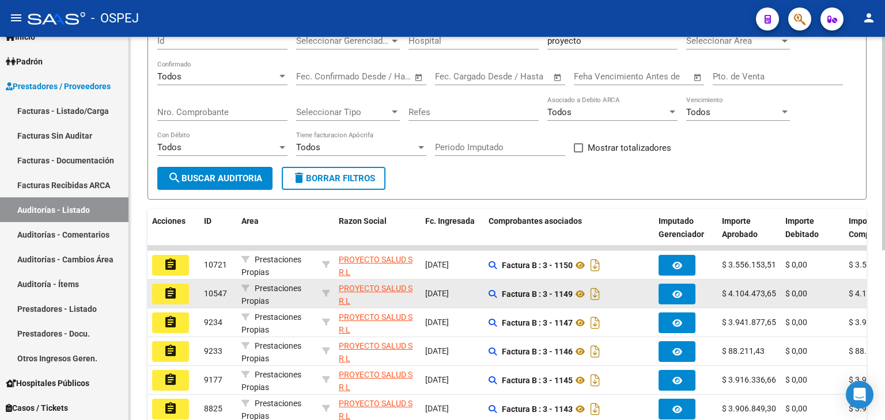
scroll to position [115, 0]
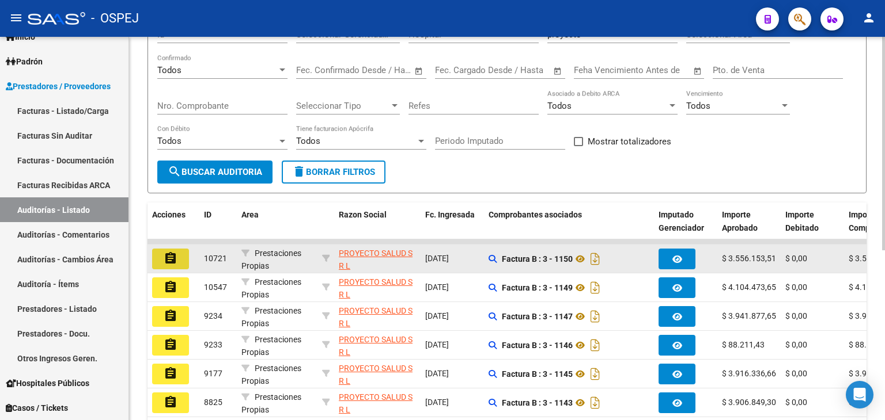
click at [187, 260] on button "assignment" at bounding box center [170, 259] width 37 height 21
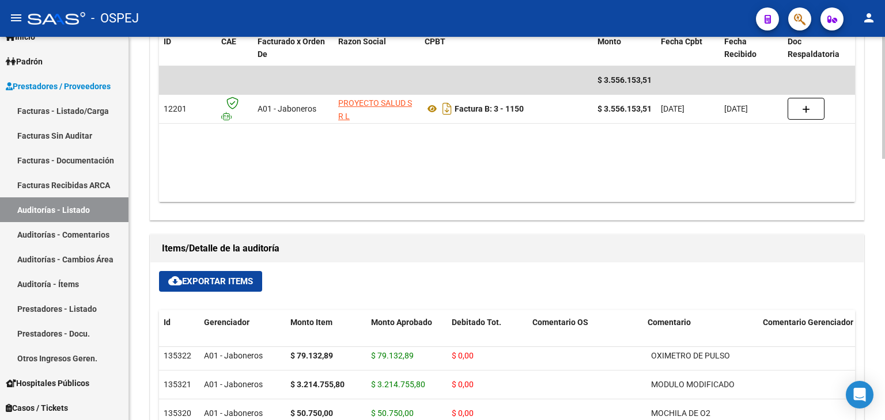
scroll to position [536, 0]
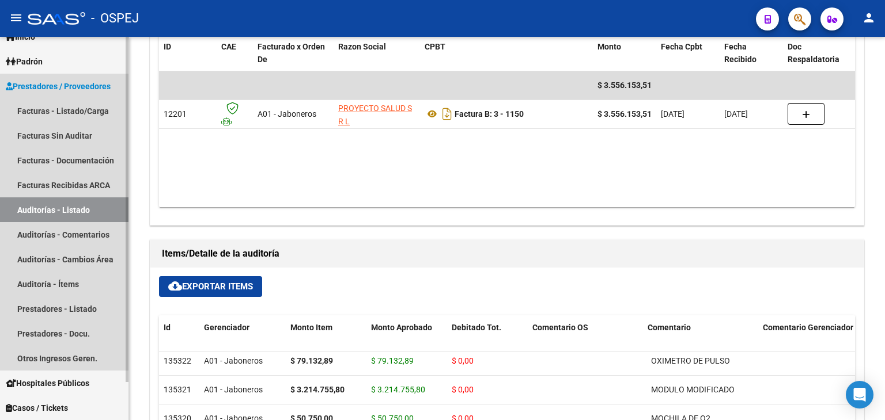
click at [82, 213] on link "Auditorías - Listado" at bounding box center [64, 210] width 128 height 25
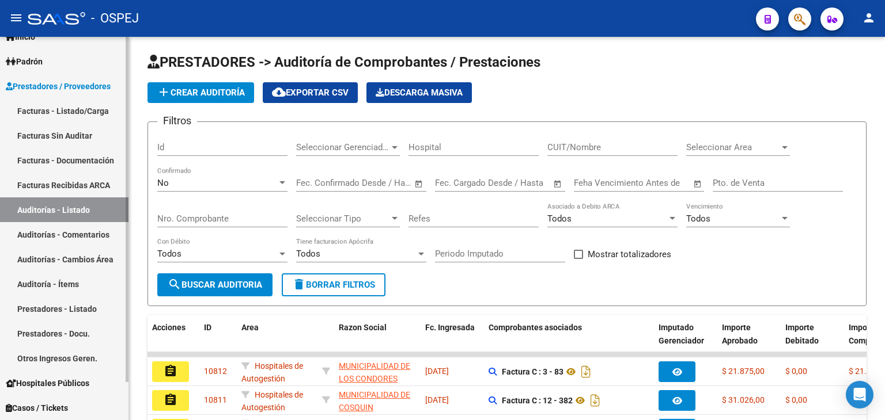
scroll to position [304, 0]
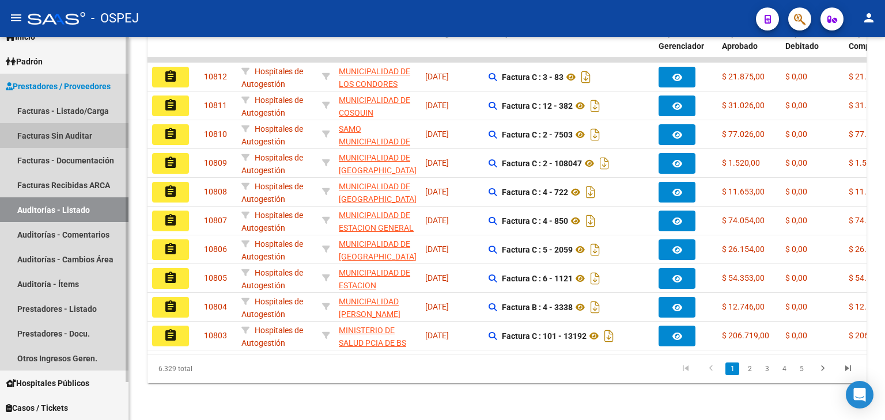
click at [60, 136] on link "Facturas Sin Auditar" at bounding box center [64, 135] width 128 height 25
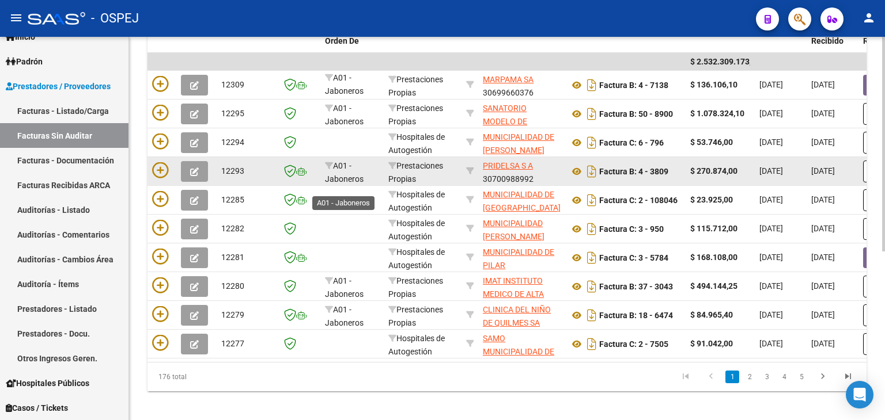
scroll to position [288, 0]
